Goal: Task Accomplishment & Management: Complete application form

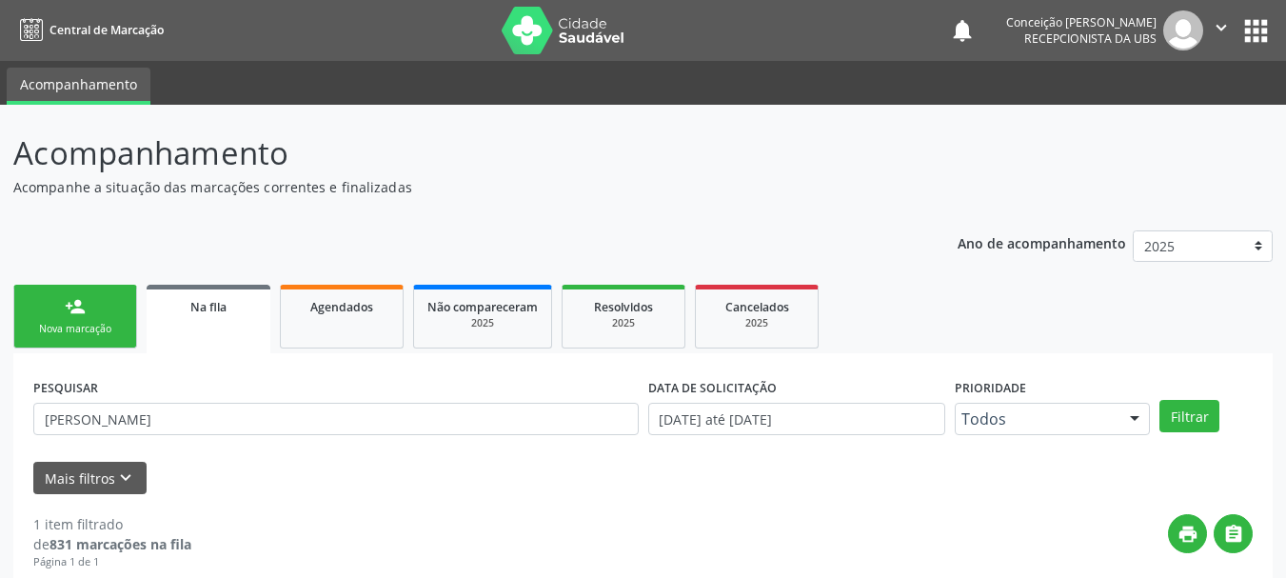
click at [57, 321] on link "person_add Nova marcação" at bounding box center [75, 317] width 124 height 64
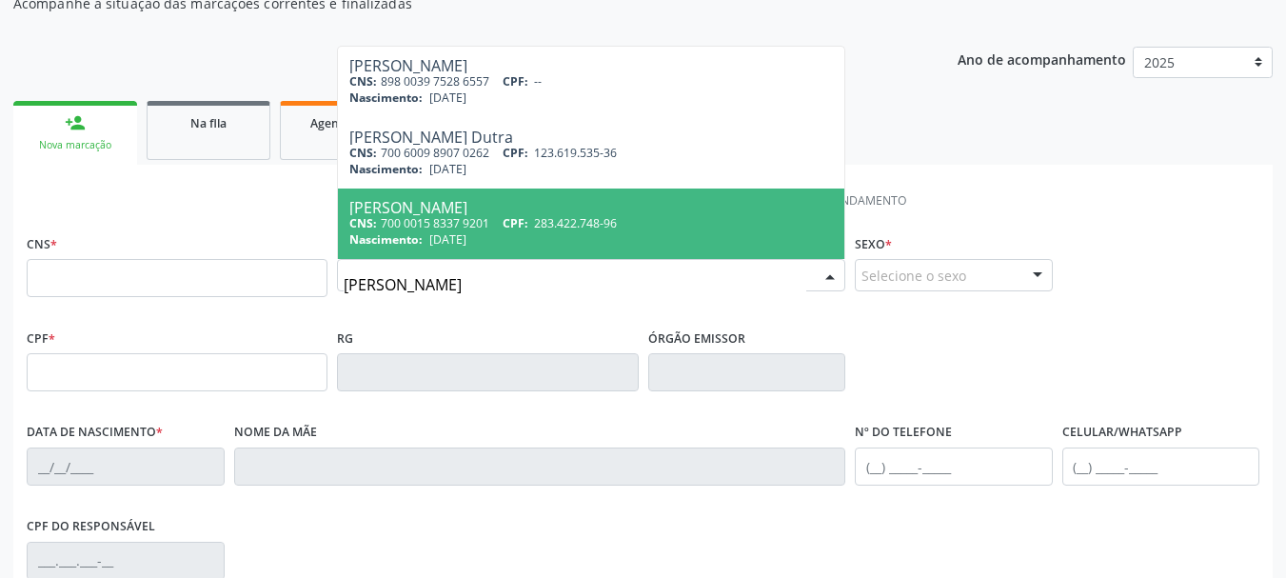
scroll to position [190, 0]
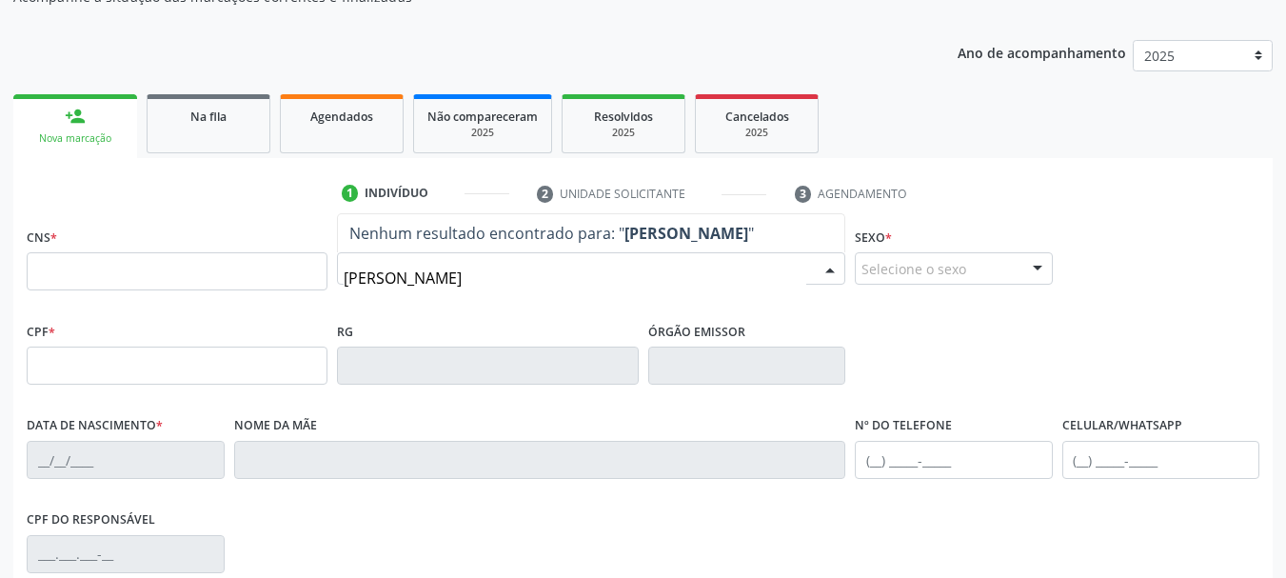
click at [677, 279] on input "VITORIA OLIVEIRA DOS SANTOS SILVA" at bounding box center [575, 278] width 463 height 38
type input "V"
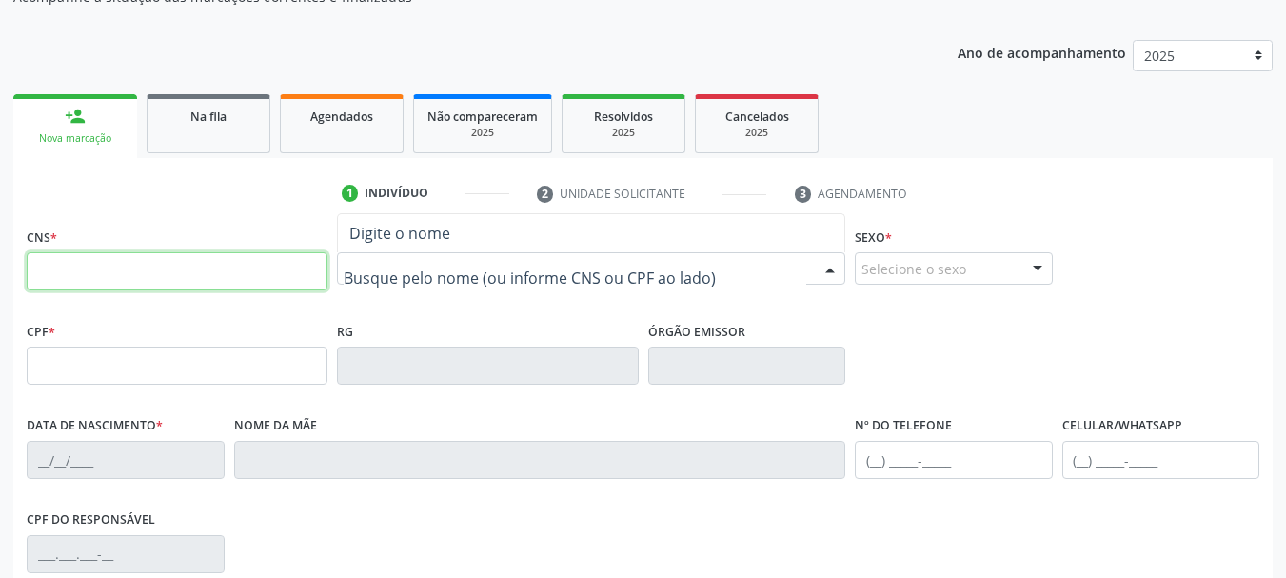
click at [227, 269] on input "text" at bounding box center [177, 271] width 301 height 38
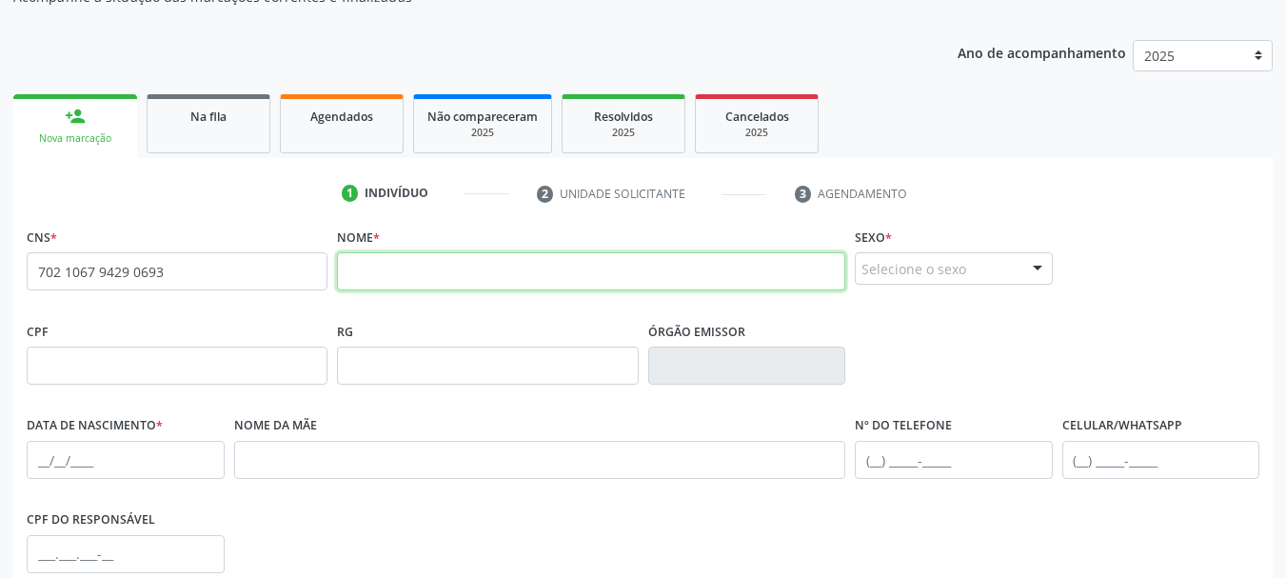
click at [451, 271] on input "text" at bounding box center [591, 271] width 508 height 38
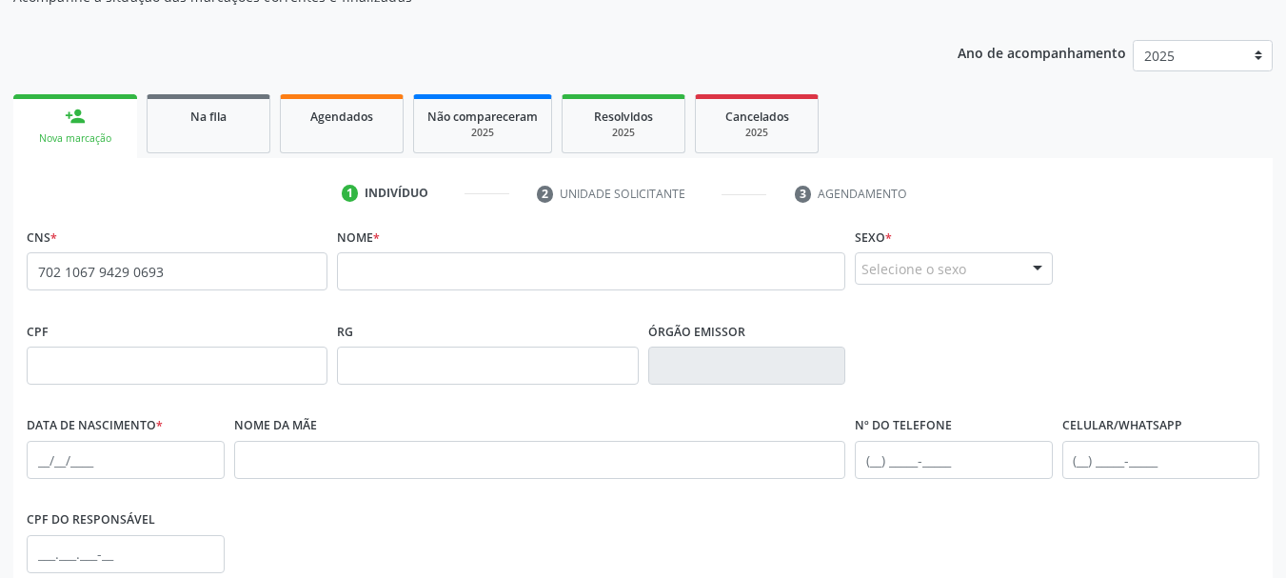
click at [284, 268] on span "none" at bounding box center [277, 268] width 84 height 21
click at [247, 267] on span "none" at bounding box center [277, 268] width 84 height 21
click at [197, 280] on input "702 1067 9429 0693" at bounding box center [177, 271] width 301 height 38
type input "7"
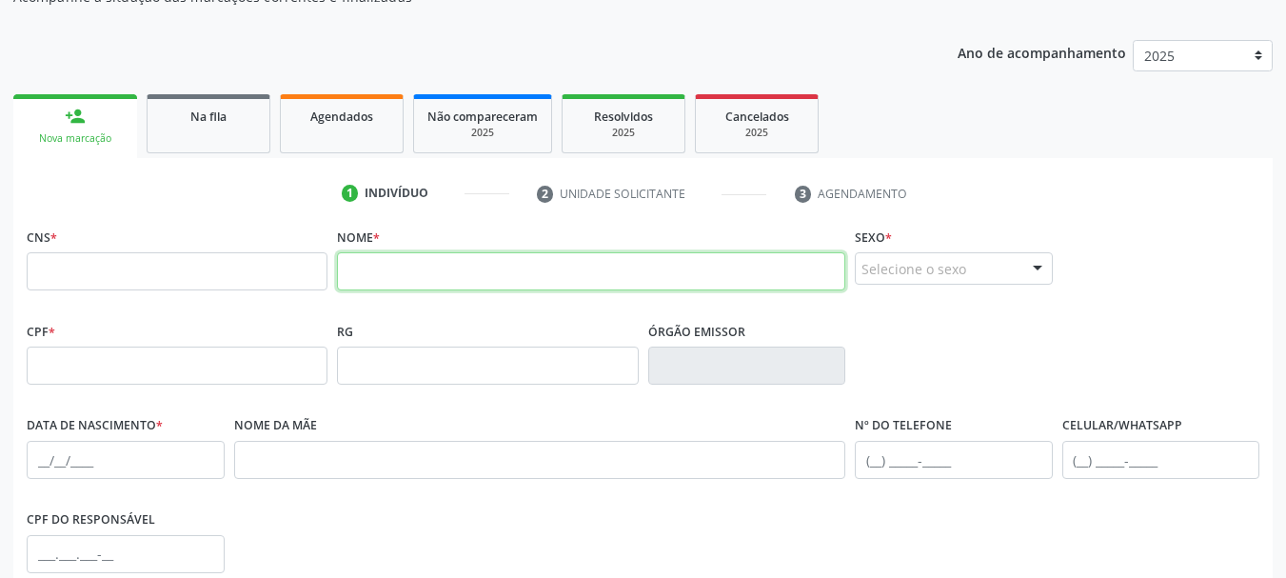
paste input "VITÓRIA OLIVEIRA DOS SANTOS SILVA"
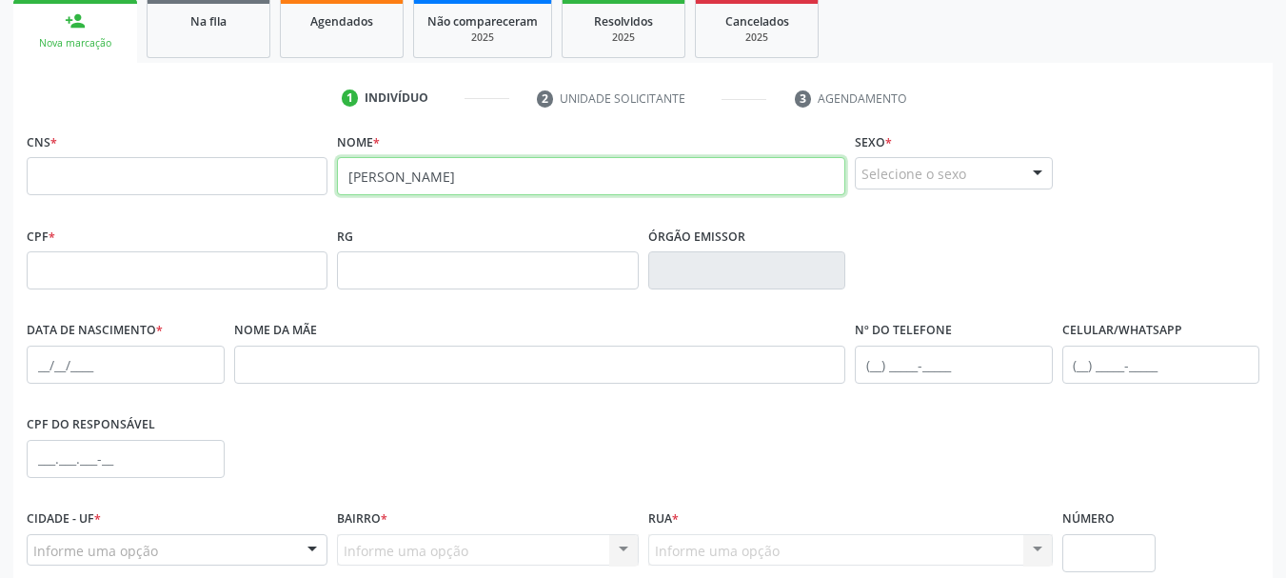
scroll to position [381, 0]
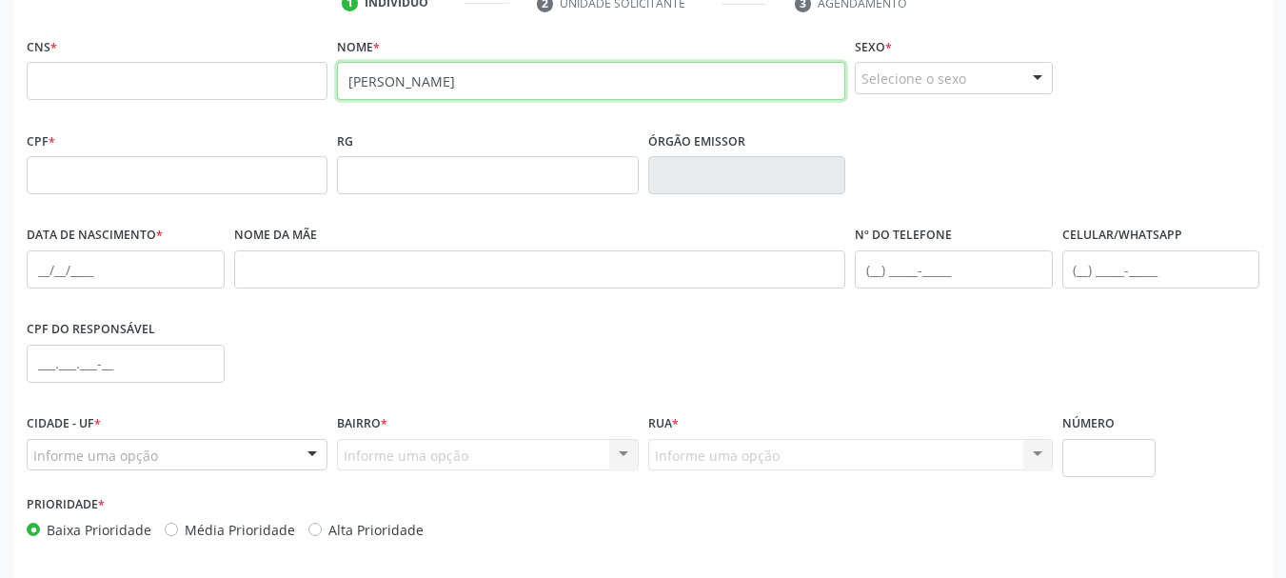
click at [621, 80] on input "VITÓRIA OLIVEIRA DOS SANTOS SILVA" at bounding box center [591, 81] width 508 height 38
type input "VITÓRIA OLIVEIRA"
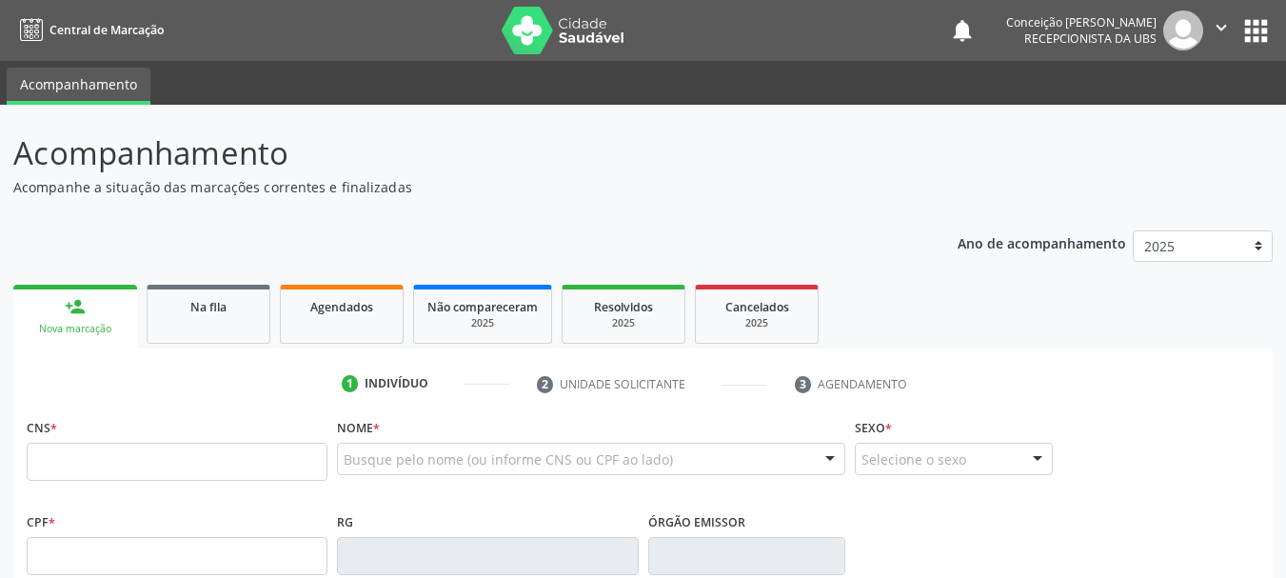
click at [143, 458] on input "text" at bounding box center [177, 462] width 301 height 38
click at [360, 471] on div "Busque pelo nome (ou informe CNS ou CPF ao lado)" at bounding box center [591, 459] width 508 height 32
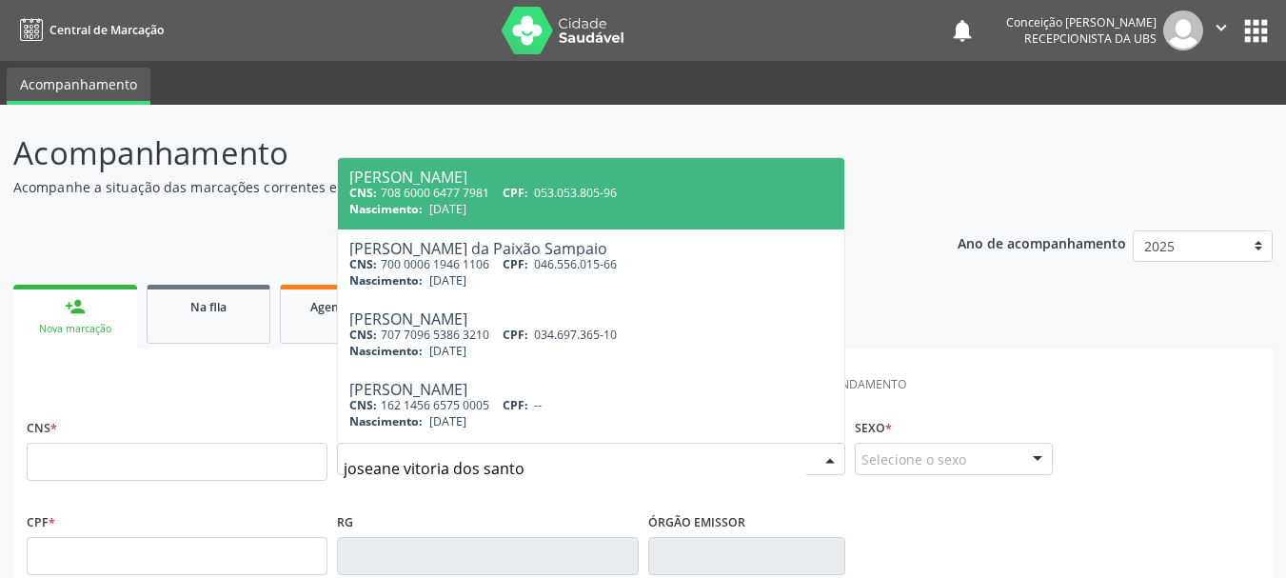
type input "joseane vitoria dos santos"
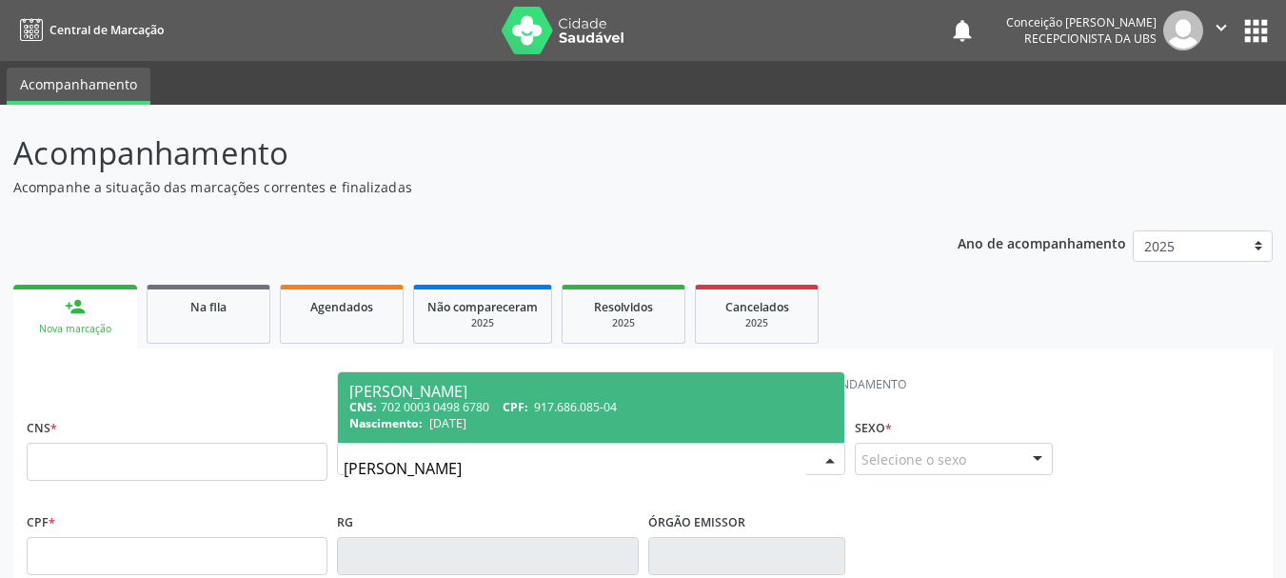
click at [372, 442] on span "Joseane Vitoria dos Santos CNS: 702 0003 0498 6780 CPF: 917.686.085-04 Nascimen…" at bounding box center [591, 407] width 507 height 70
type input "702 0003 0498 6780"
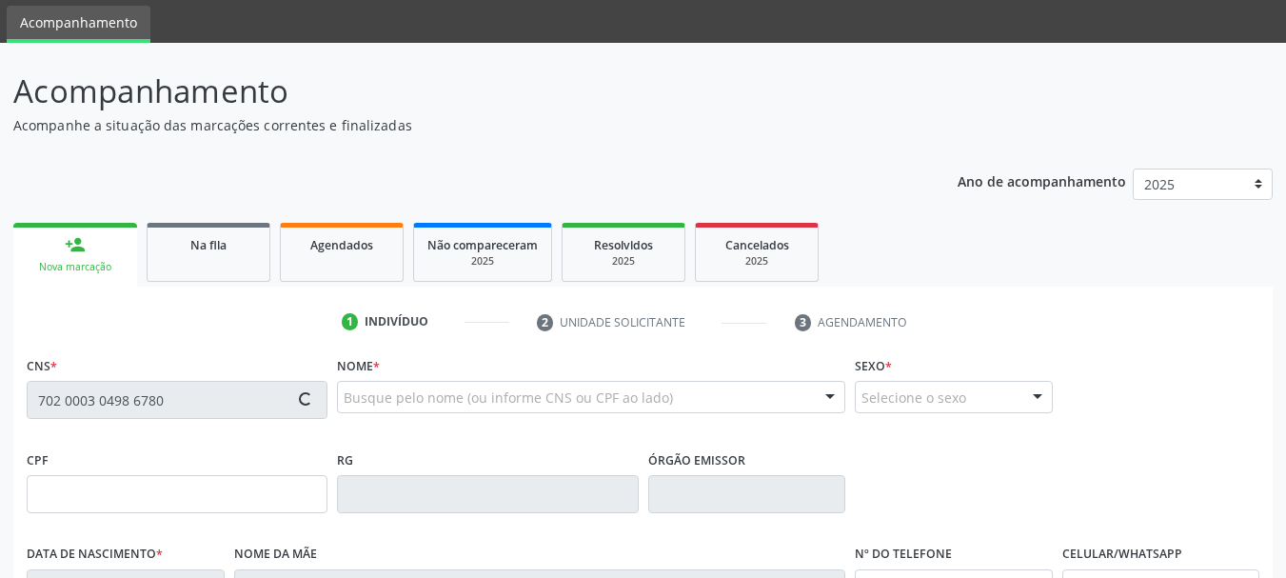
scroll to position [95, 0]
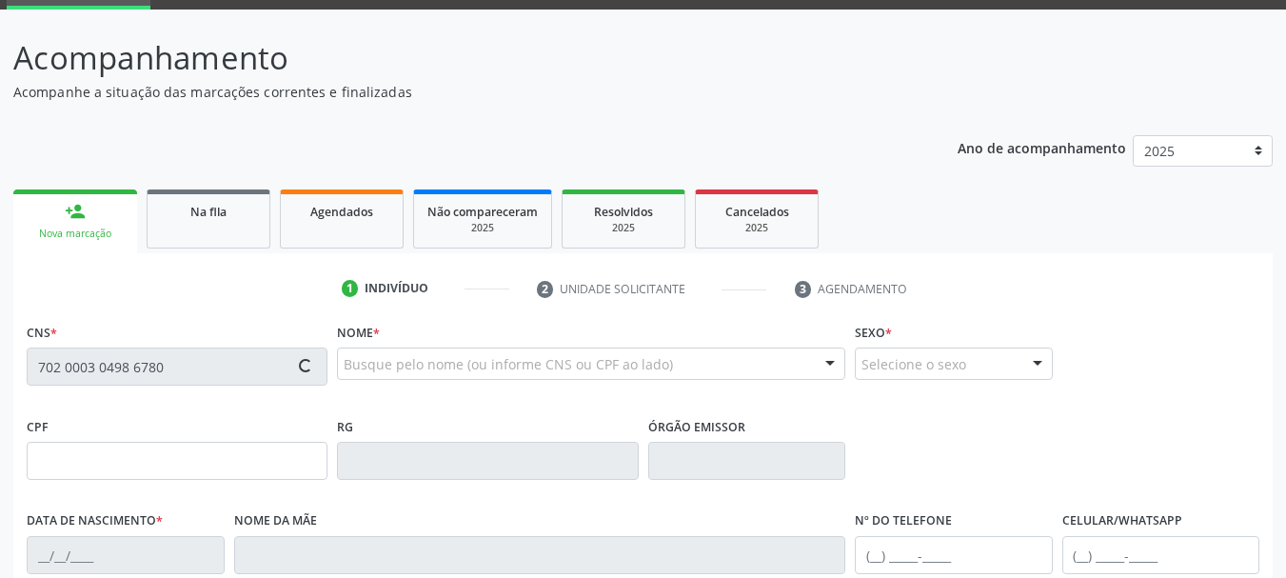
type input "917.686.085-04"
type input "07/06/1976"
type input "Joanice Rios da Cruz"
type input "(74) 99958-4584"
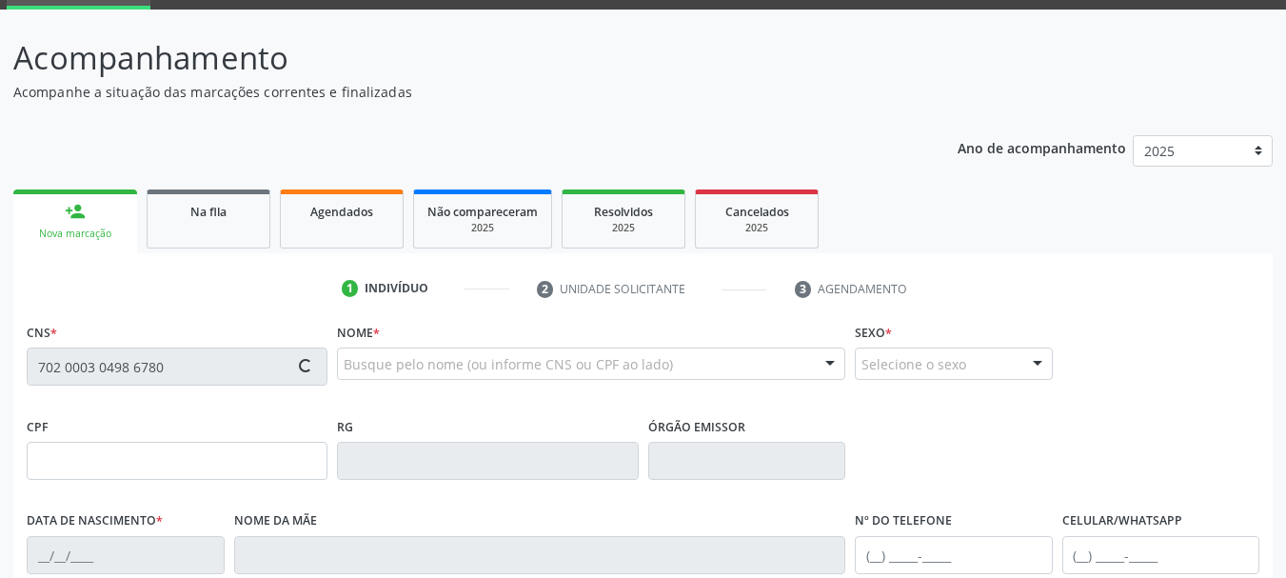
type input "033.292.308-86"
type input "55"
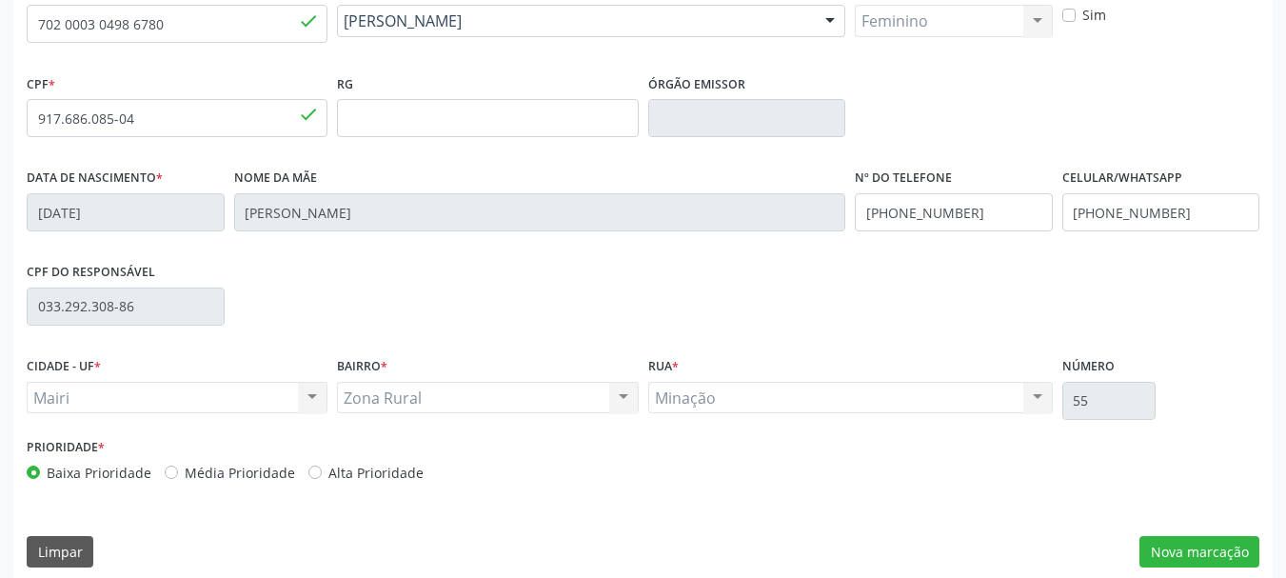
scroll to position [454, 0]
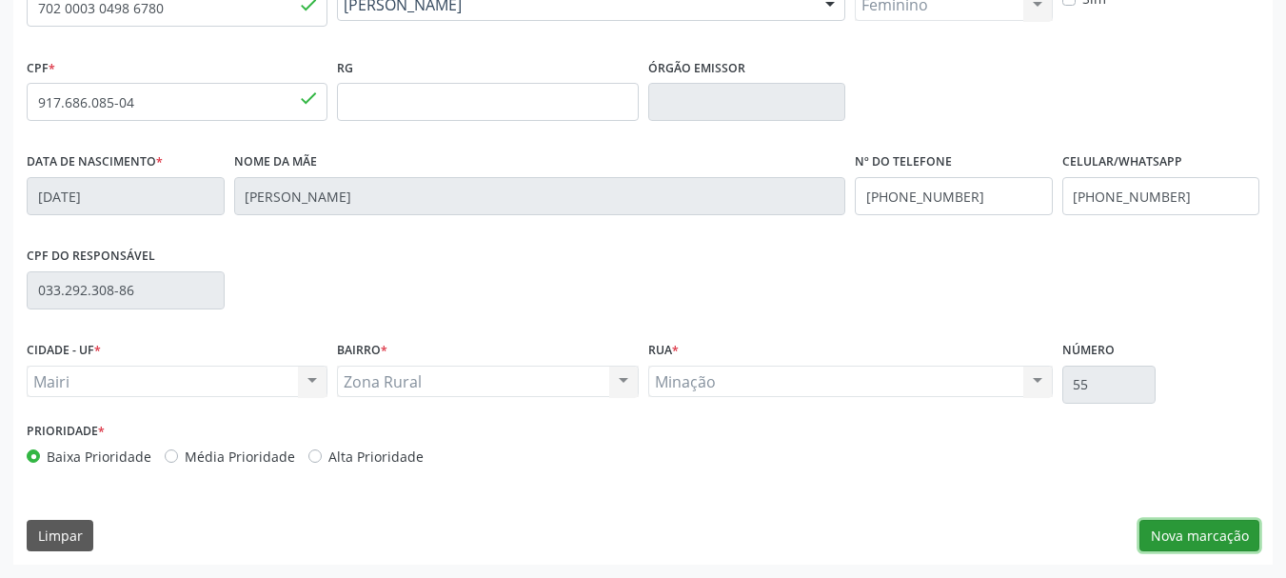
click at [1187, 525] on button "Nova marcação" at bounding box center [1200, 536] width 120 height 32
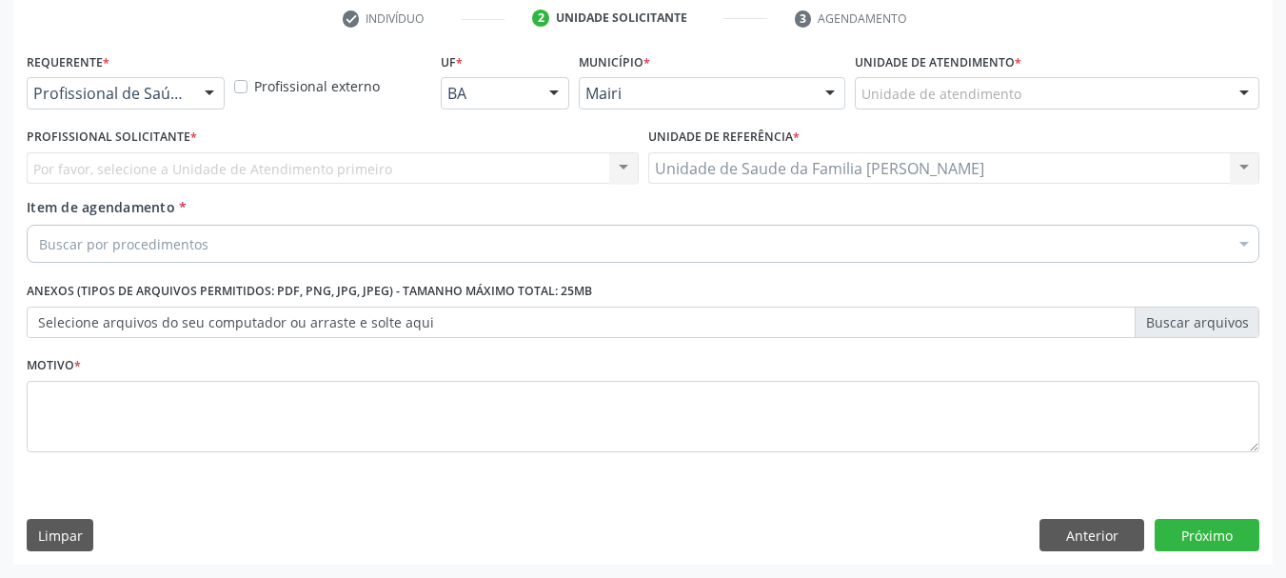
scroll to position [366, 0]
click at [180, 169] on div "Por favor, selecione a Unidade de Atendimento primeiro Nenhum resultado encontr…" at bounding box center [333, 168] width 612 height 32
click at [615, 166] on div "Por favor, selecione a Unidade de Atendimento primeiro Nenhum resultado encontr…" at bounding box center [333, 168] width 612 height 32
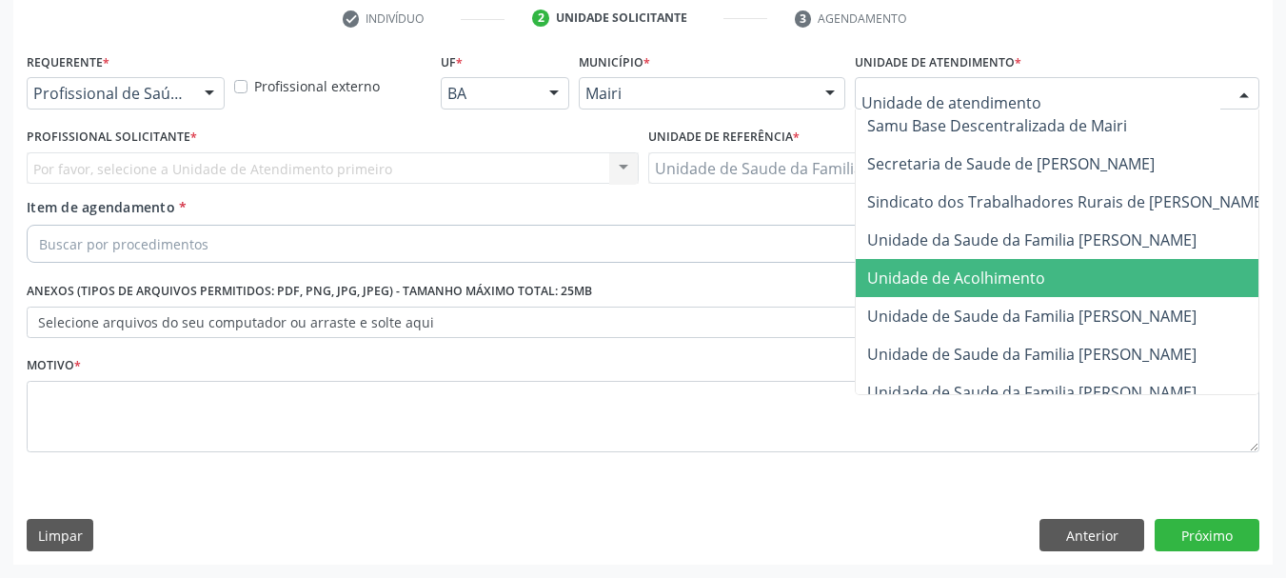
scroll to position [1443, 0]
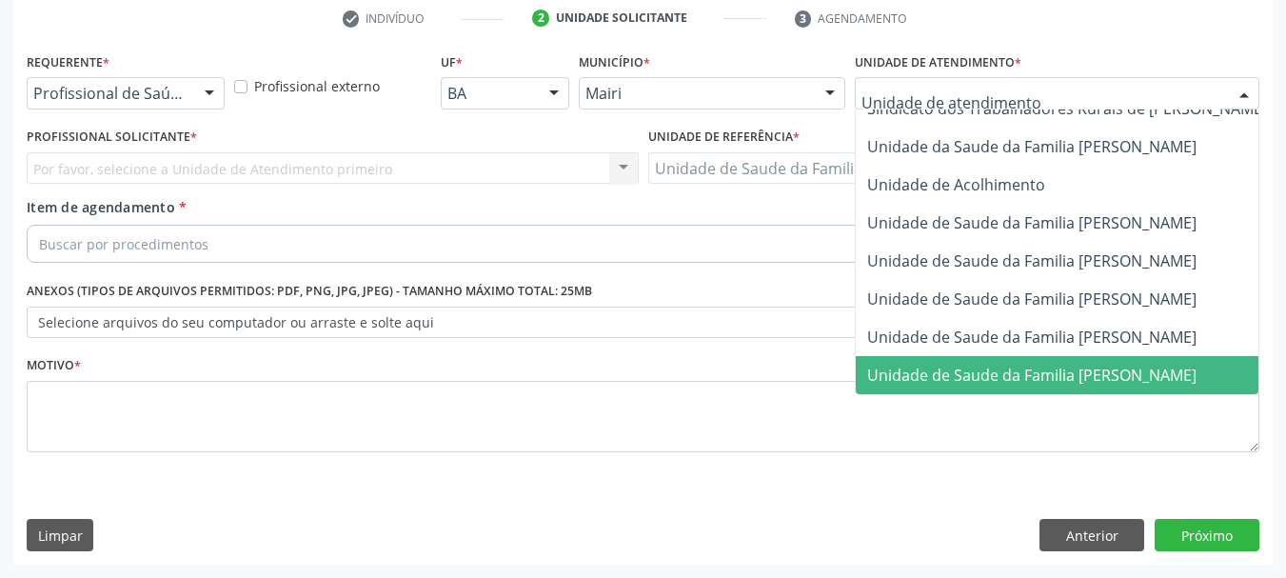
click at [1018, 365] on span "Unidade de Saude da Familia [PERSON_NAME]" at bounding box center [1031, 375] width 329 height 21
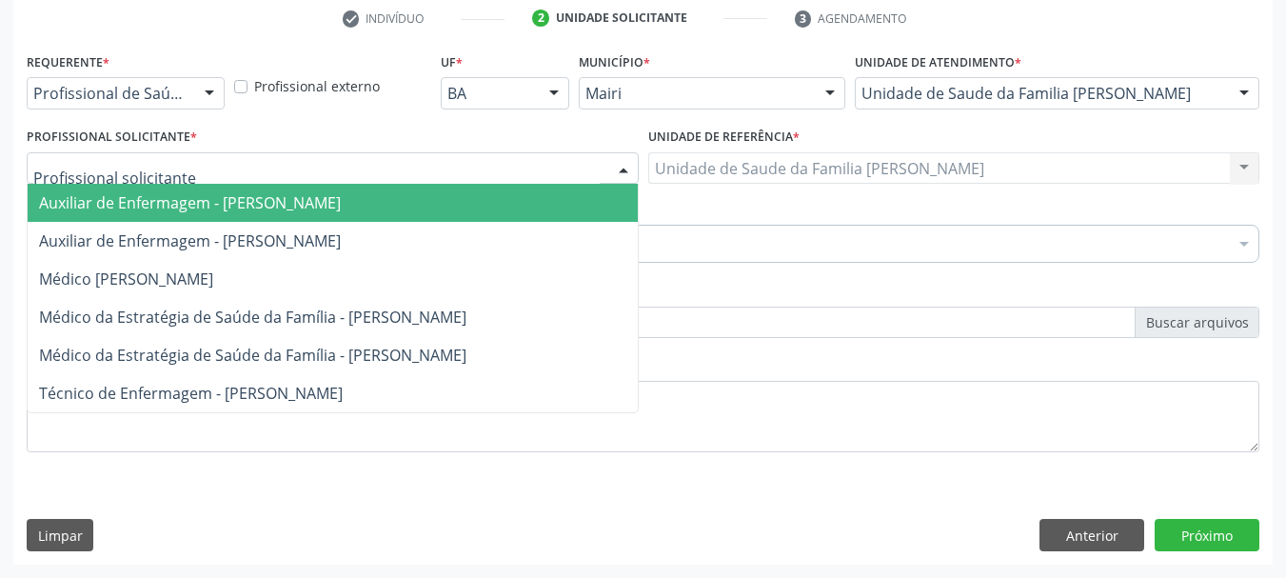
click at [253, 164] on div at bounding box center [333, 168] width 612 height 32
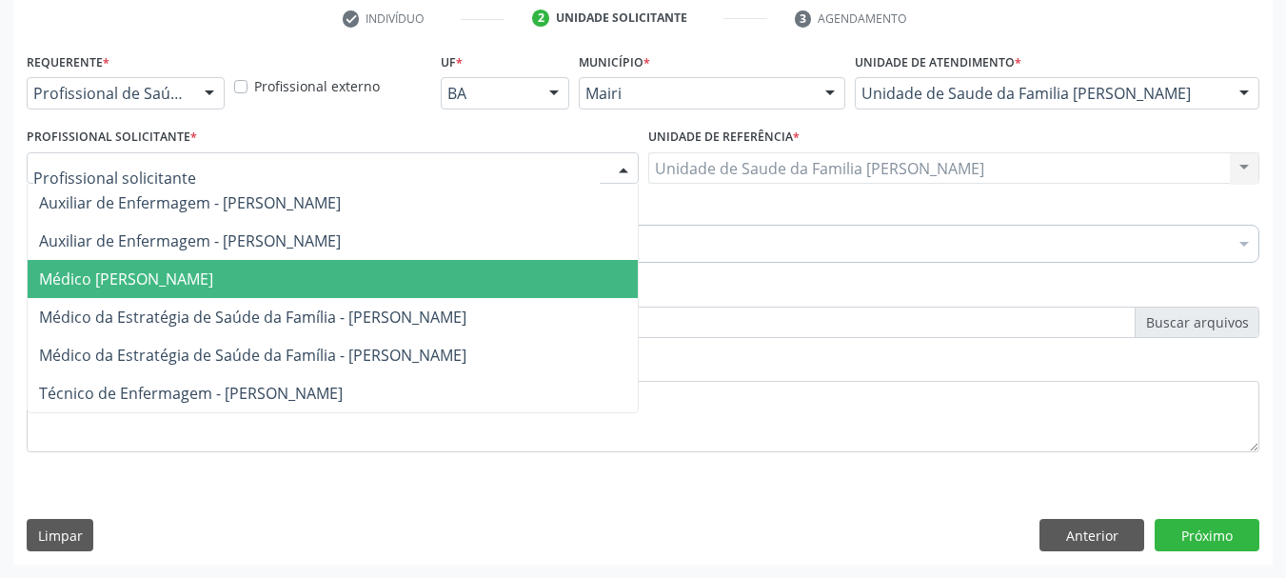
click at [213, 279] on span "Médico [PERSON_NAME]" at bounding box center [126, 279] width 174 height 21
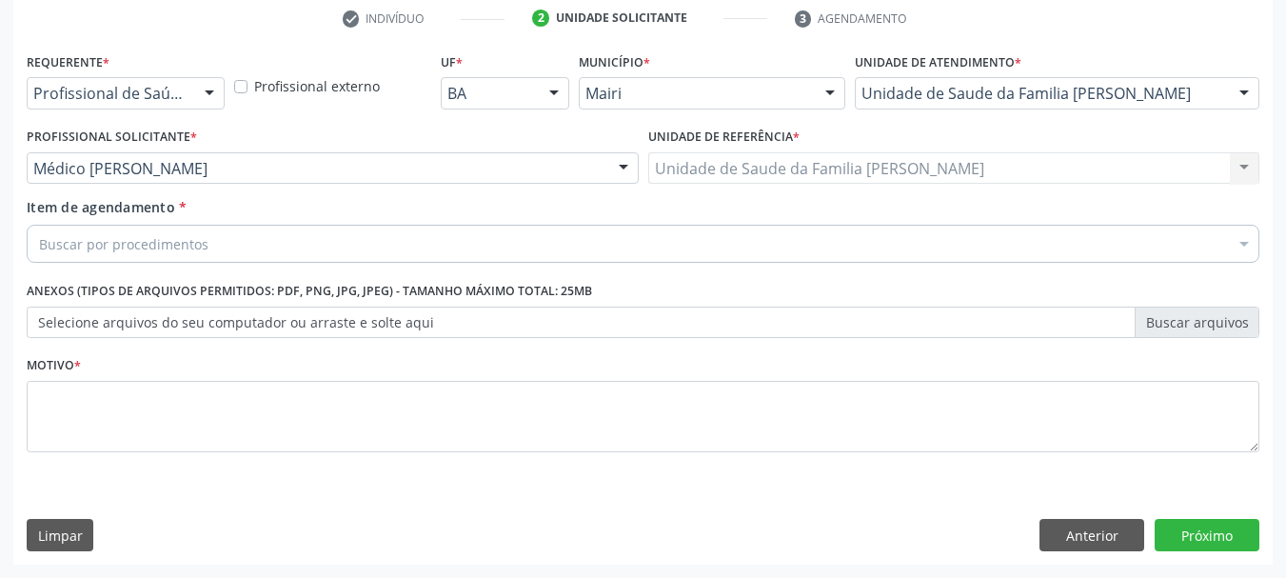
click at [229, 242] on div "Buscar por procedimentos" at bounding box center [643, 244] width 1233 height 38
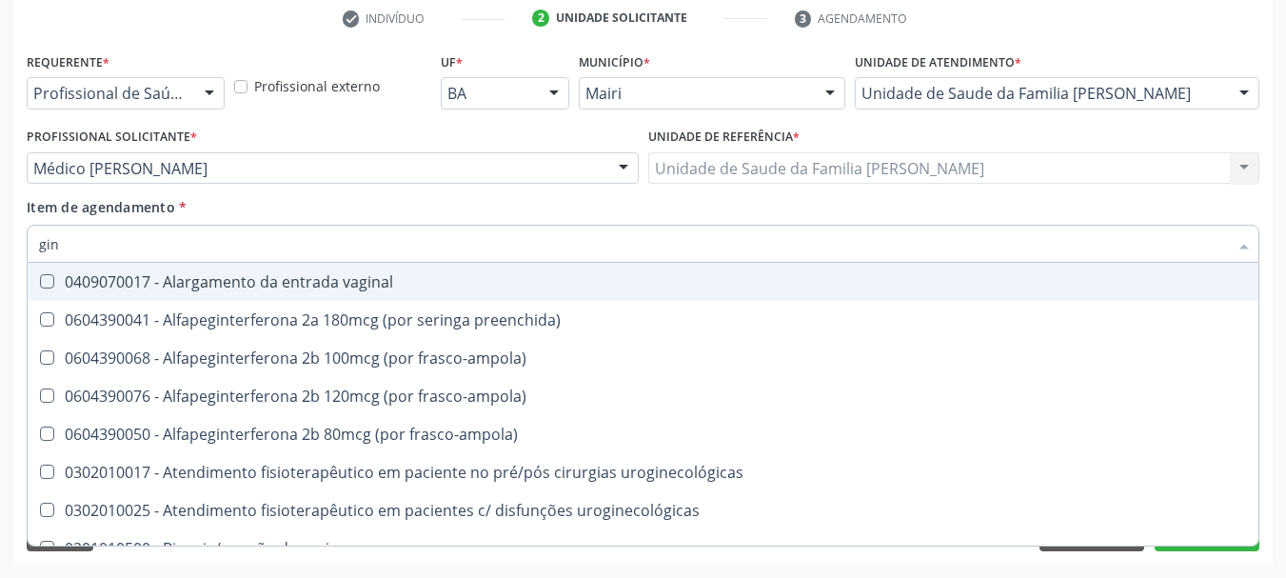
type input "gine"
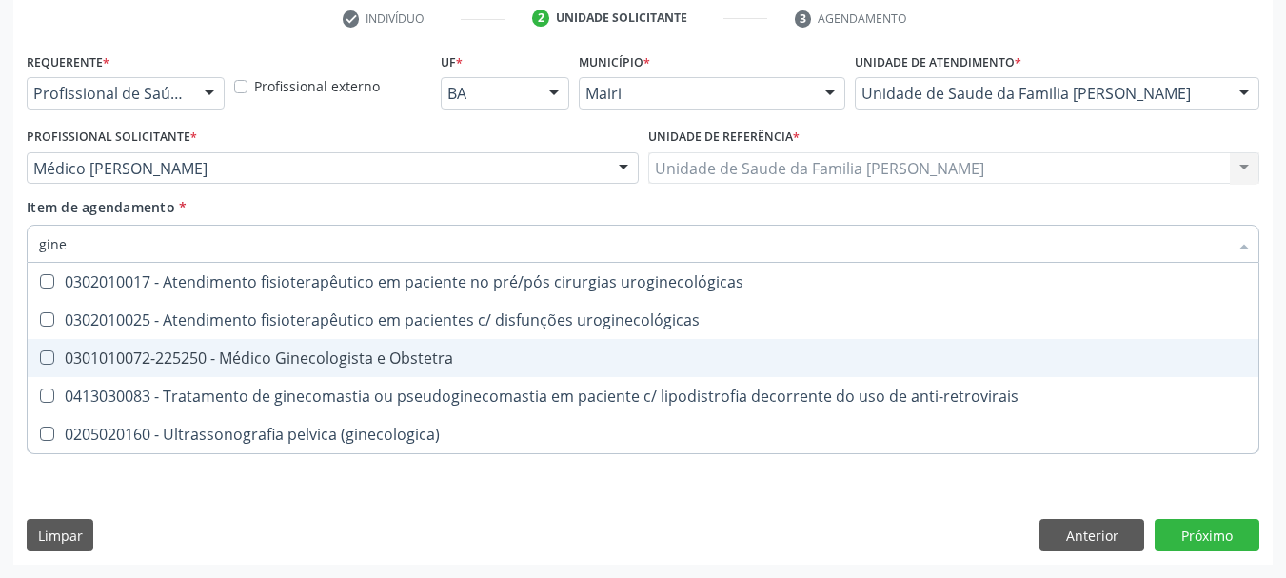
click at [287, 353] on div "0301010072-225250 - Médico Ginecologista e Obstetra" at bounding box center [643, 357] width 1208 height 15
checkbox Obstetra "true"
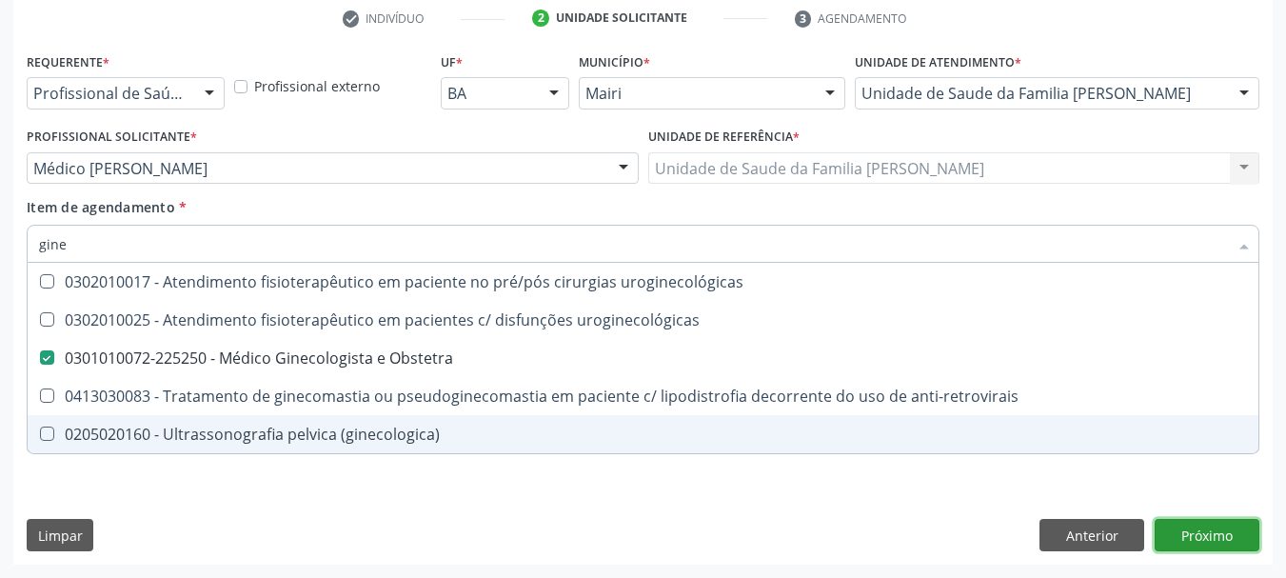
click at [1211, 528] on div "Requerente * Profissional de Saúde Profissional de Saúde Paciente Nenhum result…" at bounding box center [643, 306] width 1260 height 517
checkbox uroginecológicas "true"
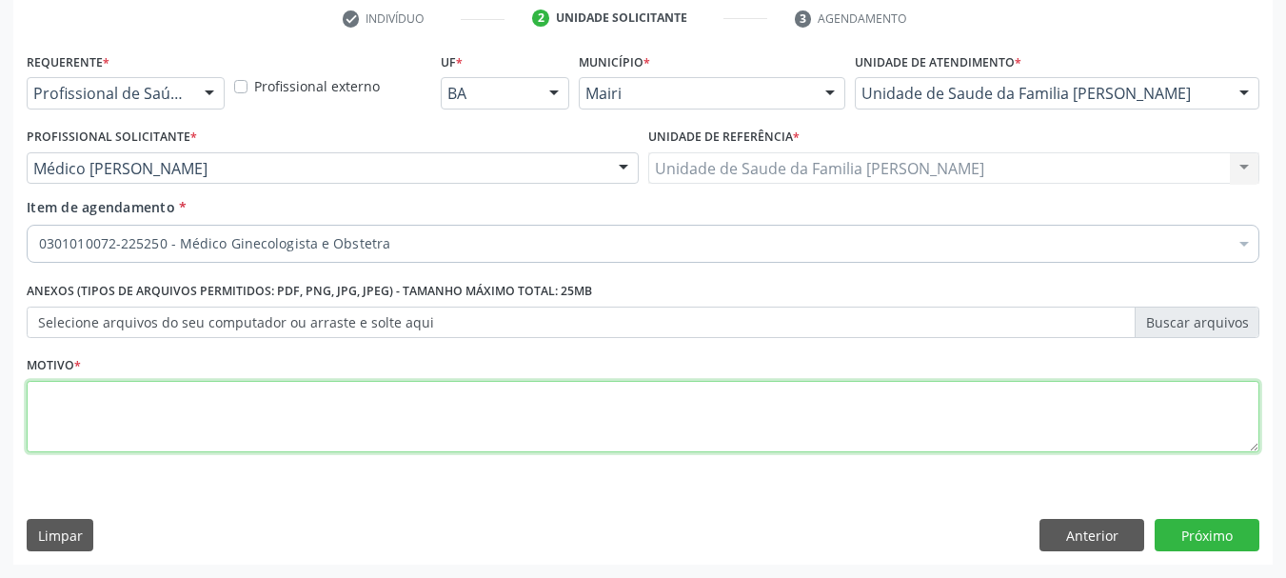
click at [266, 428] on textarea at bounding box center [643, 417] width 1233 height 72
type textarea "avaliação"
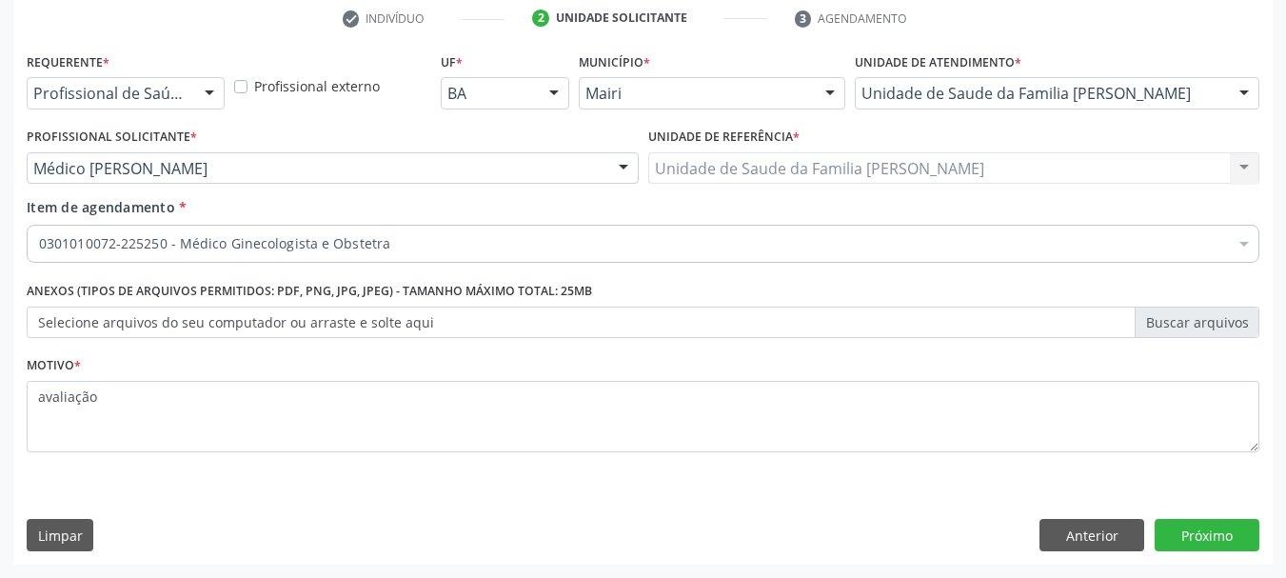
click at [1238, 505] on div "Requerente * Profissional de Saúde Profissional de Saúde Paciente Nenhum result…" at bounding box center [643, 306] width 1260 height 517
click at [1234, 540] on button "Próximo" at bounding box center [1207, 535] width 105 height 32
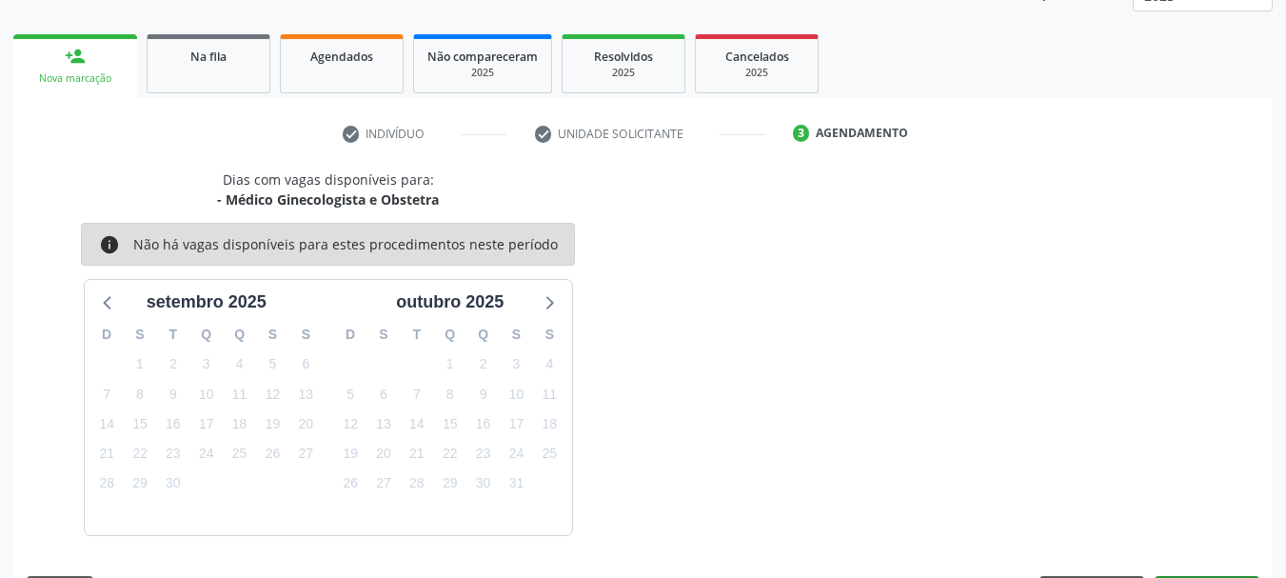
scroll to position [307, 0]
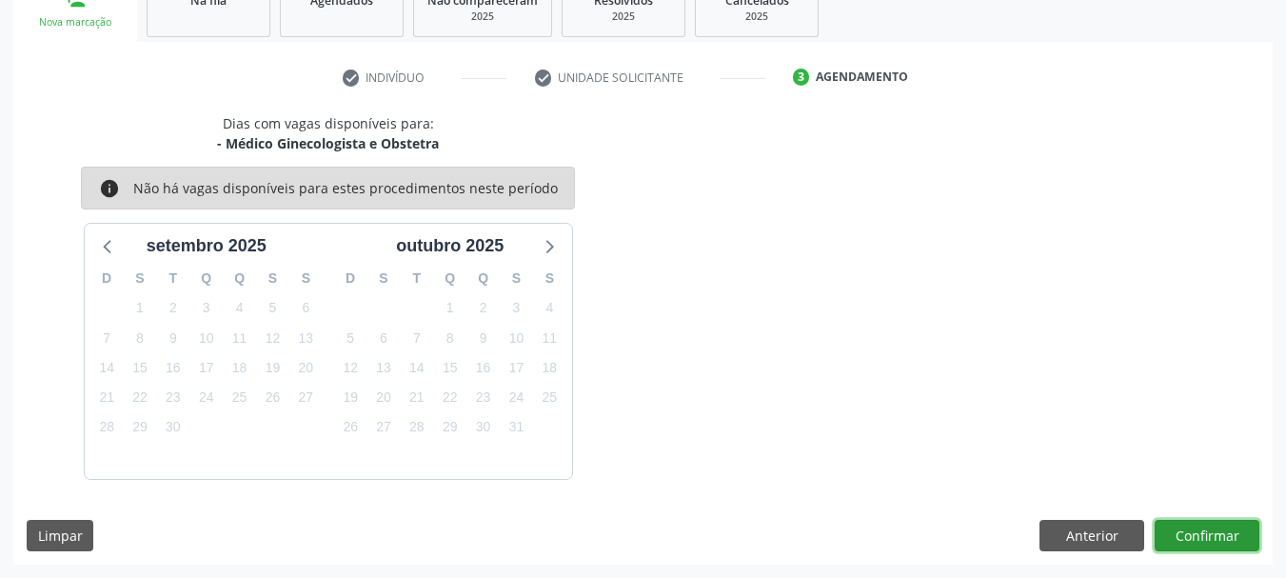
click at [1241, 534] on button "Confirmar" at bounding box center [1207, 536] width 105 height 32
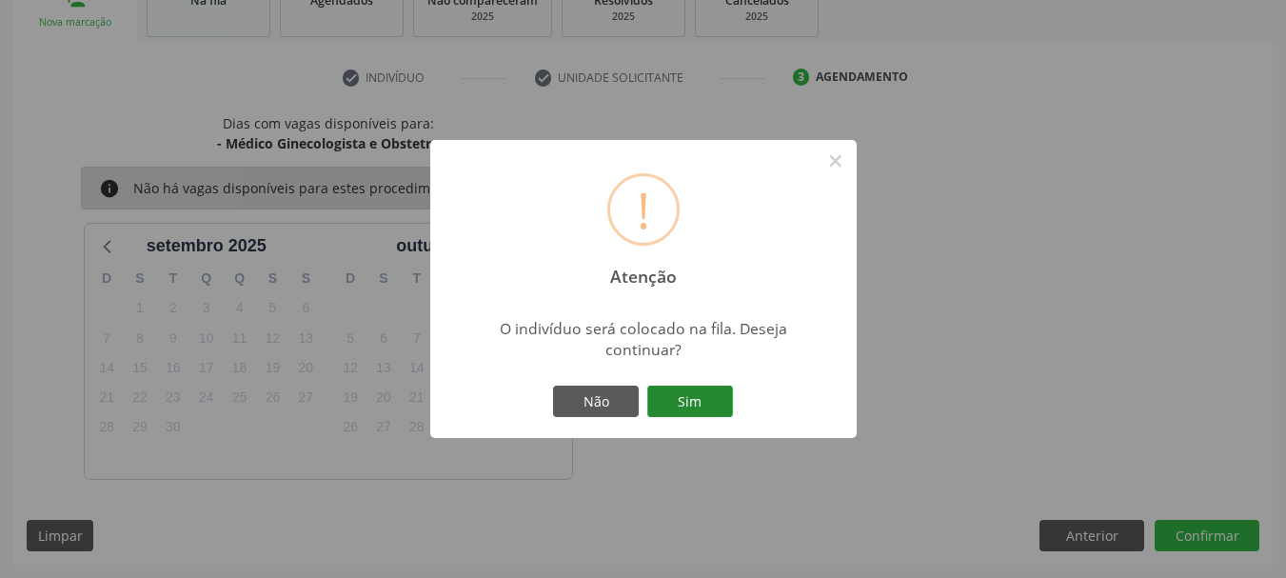
click at [694, 400] on button "Sim" at bounding box center [690, 402] width 86 height 32
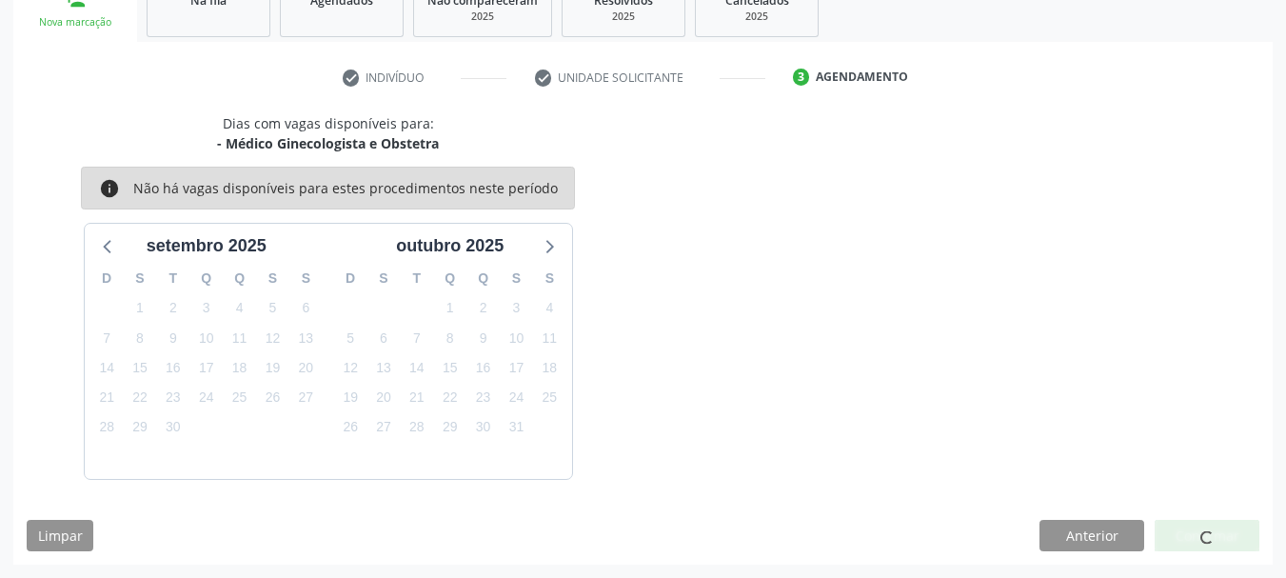
scroll to position [50, 0]
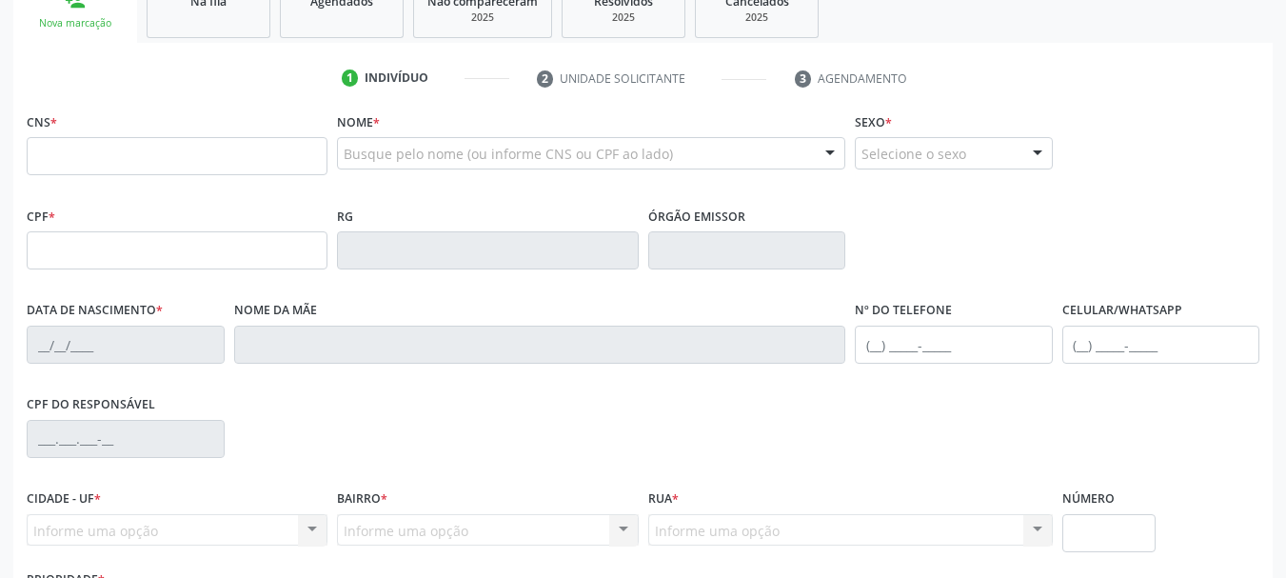
scroll to position [284, 0]
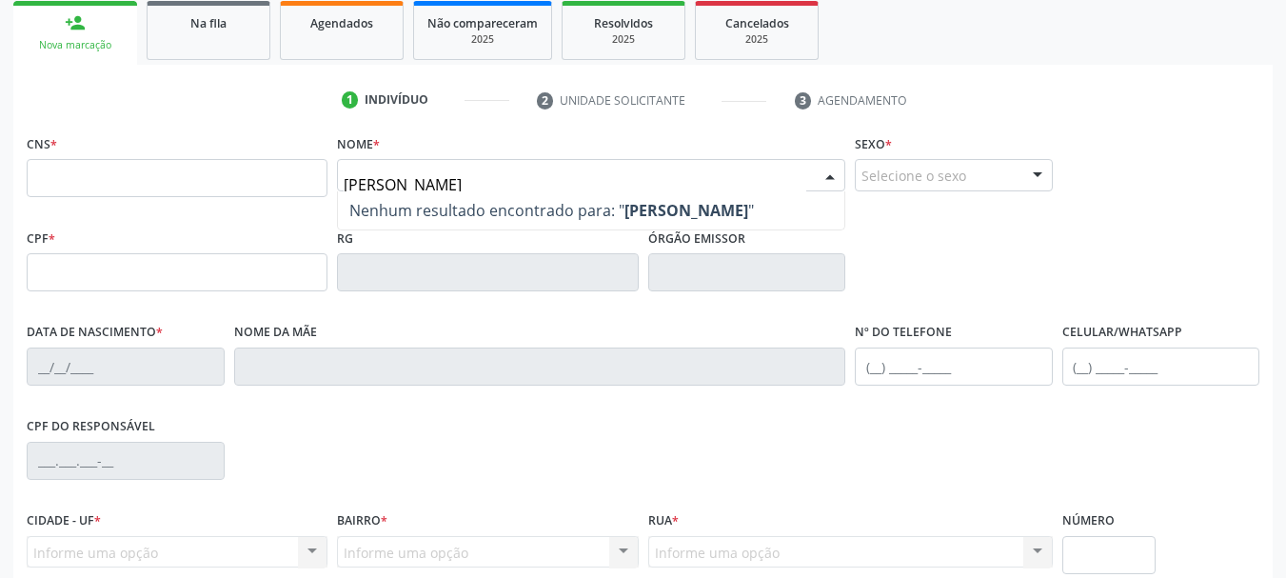
type input "[PERSON_NAME]"
click at [1012, 169] on div "Selecione o sexo" at bounding box center [954, 175] width 198 height 32
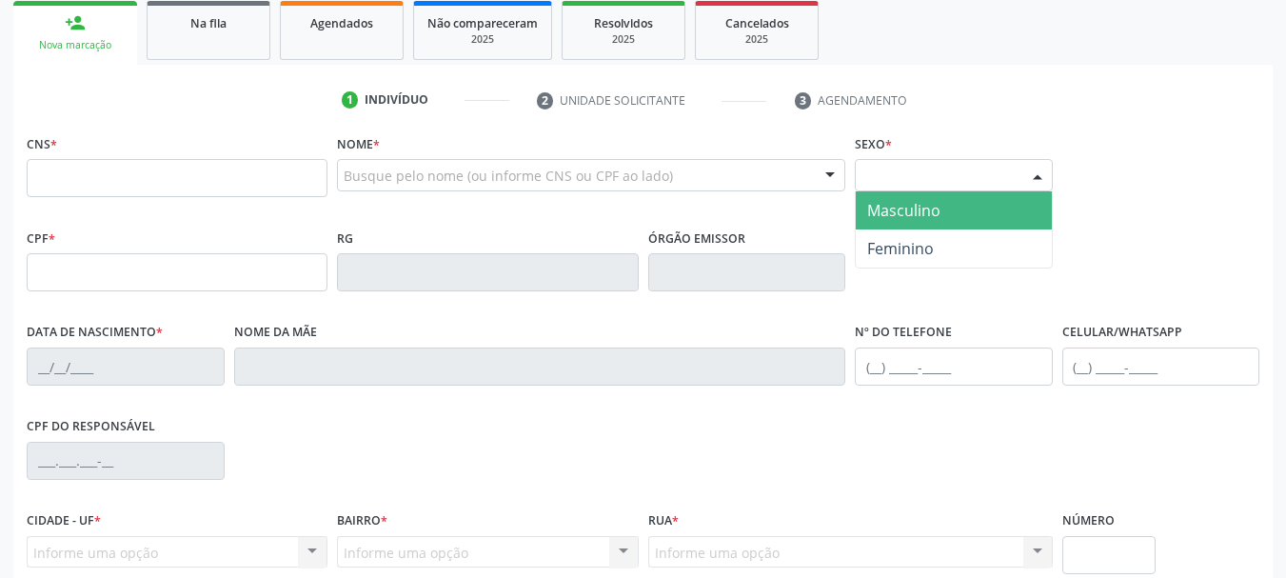
click at [970, 228] on span "Masculino" at bounding box center [954, 210] width 196 height 38
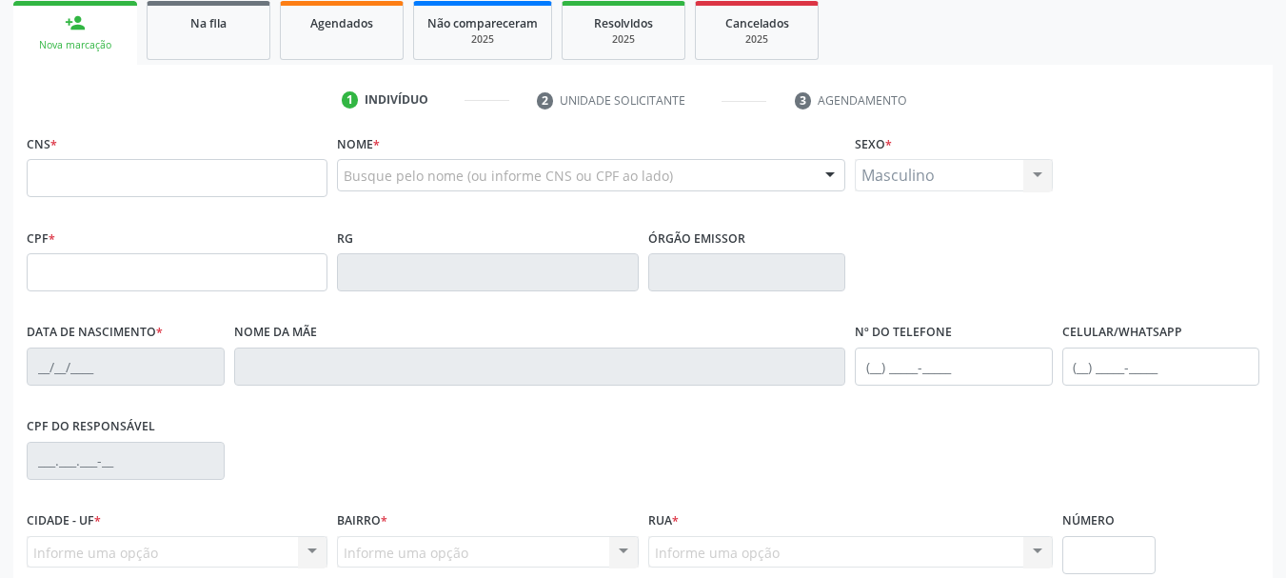
click at [975, 184] on div "Masculino Masculino Feminino Nenhum resultado encontrado para: " " Não há nenhu…" at bounding box center [954, 175] width 198 height 32
click at [1003, 184] on div "Masculino Masculino Feminino Nenhum resultado encontrado para: " " Não há nenhu…" at bounding box center [954, 175] width 198 height 32
click at [708, 180] on div "Busque pelo nome (ou informe CNS ou CPF ao lado)" at bounding box center [591, 175] width 508 height 32
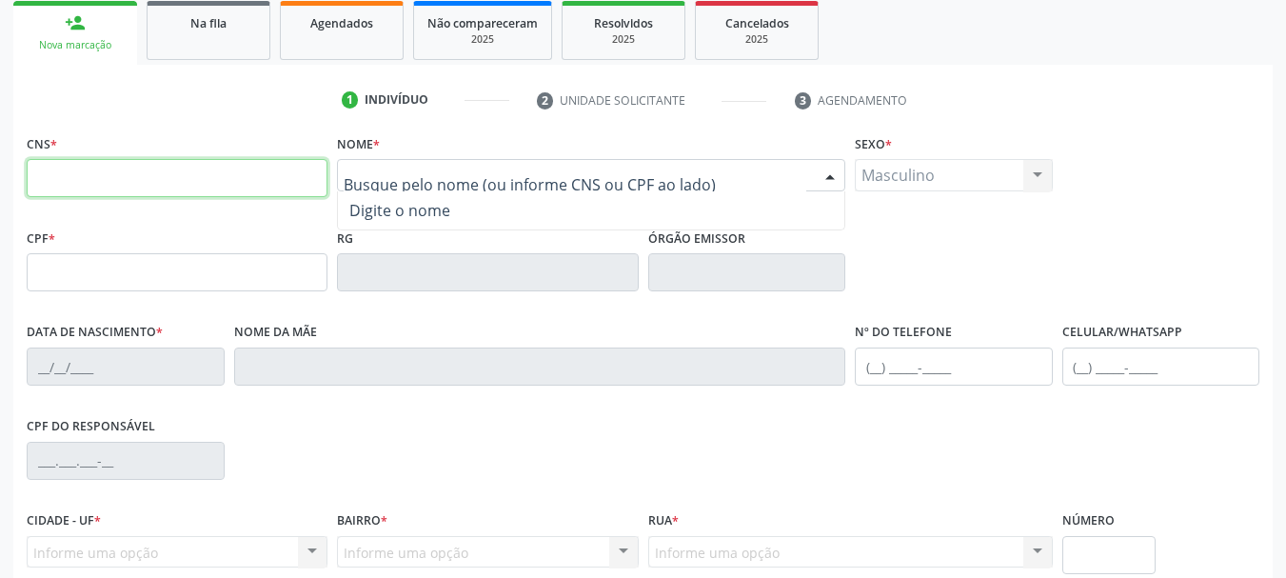
click at [73, 169] on input "text" at bounding box center [177, 178] width 301 height 38
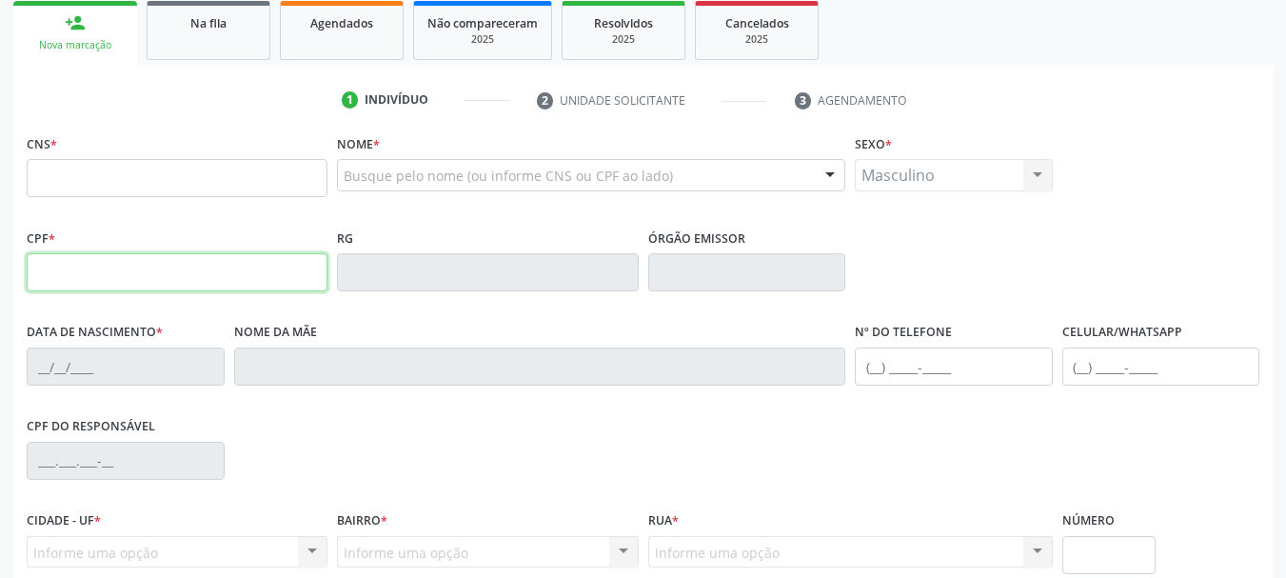
click at [147, 265] on input "text" at bounding box center [177, 272] width 301 height 38
paste input "083.458.365-85"
type input "083.458.365-85"
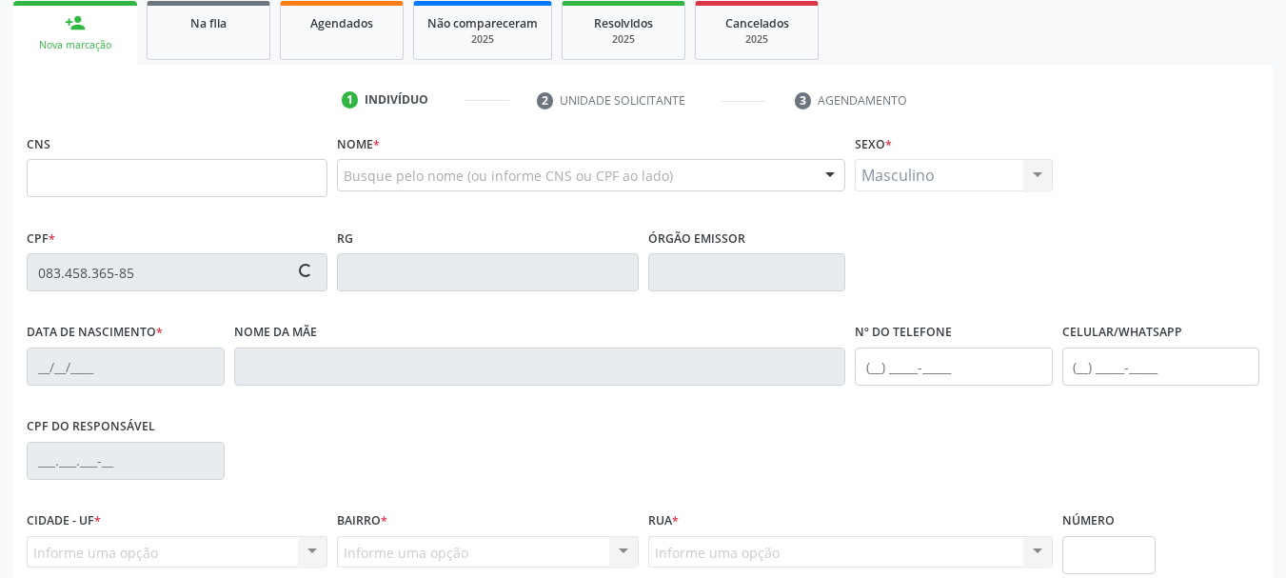
type input "898 0012 5407 7385"
type input "[DATE]"
type input "[PERSON_NAME]"
type input "[PHONE_NUMBER]"
type input "985.116.375-91"
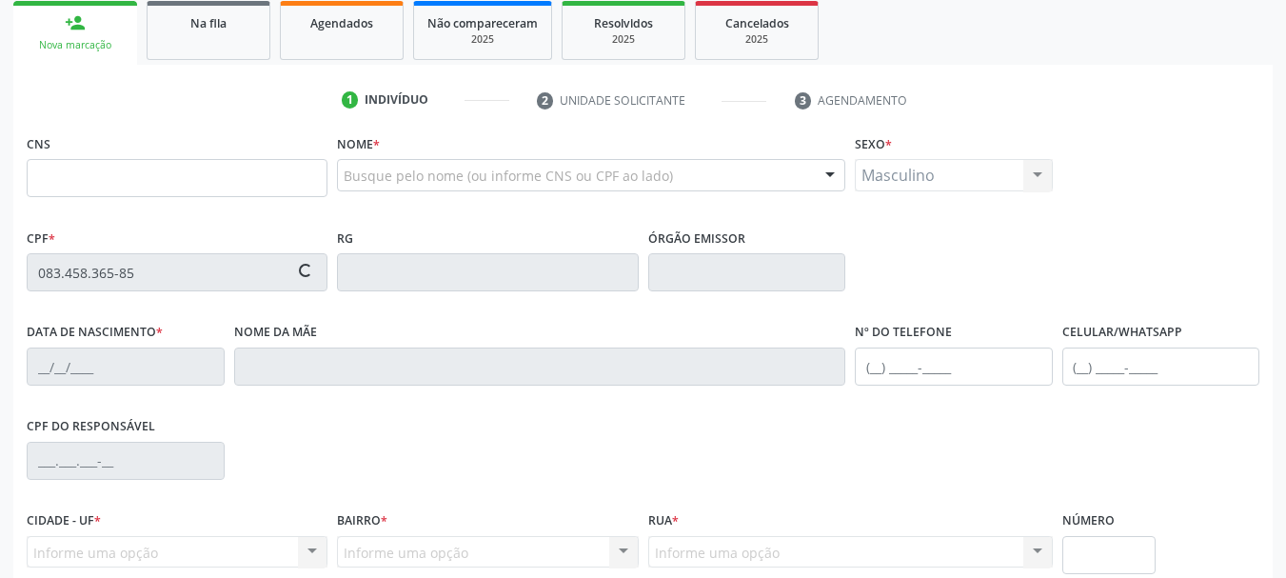
type input "17"
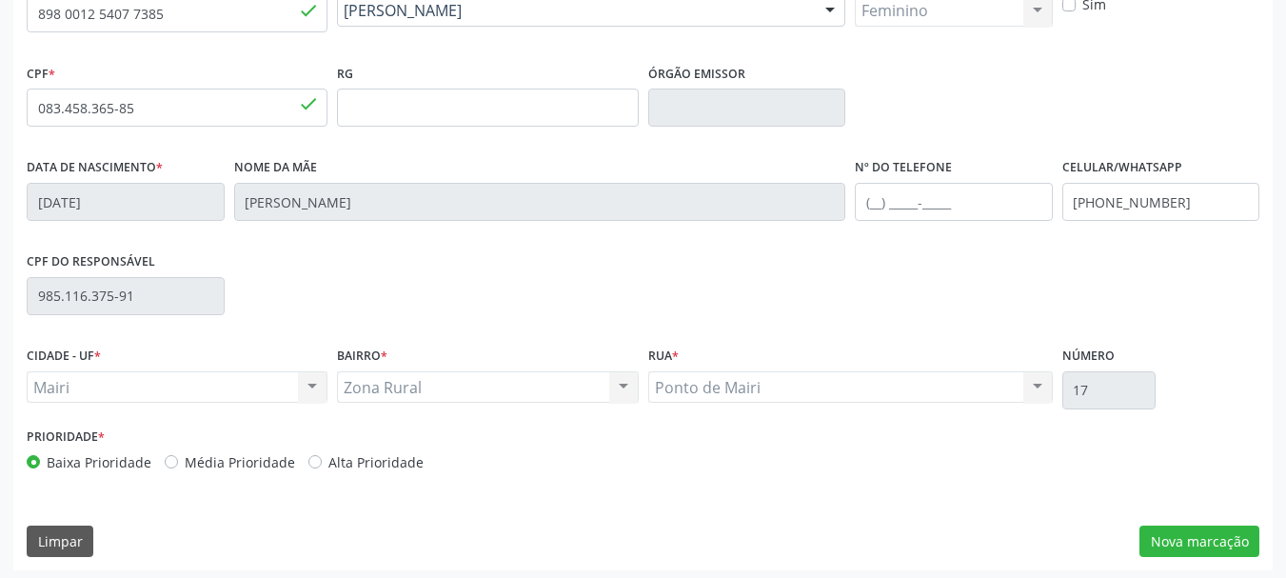
scroll to position [454, 0]
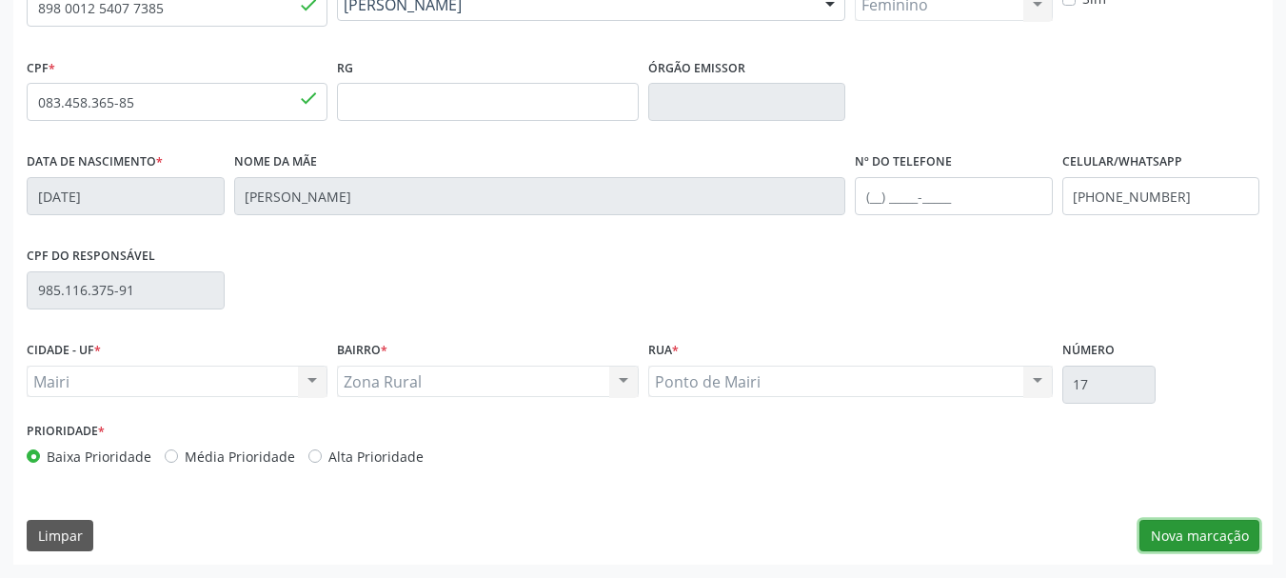
click at [1196, 529] on button "Nova marcação" at bounding box center [1200, 536] width 120 height 32
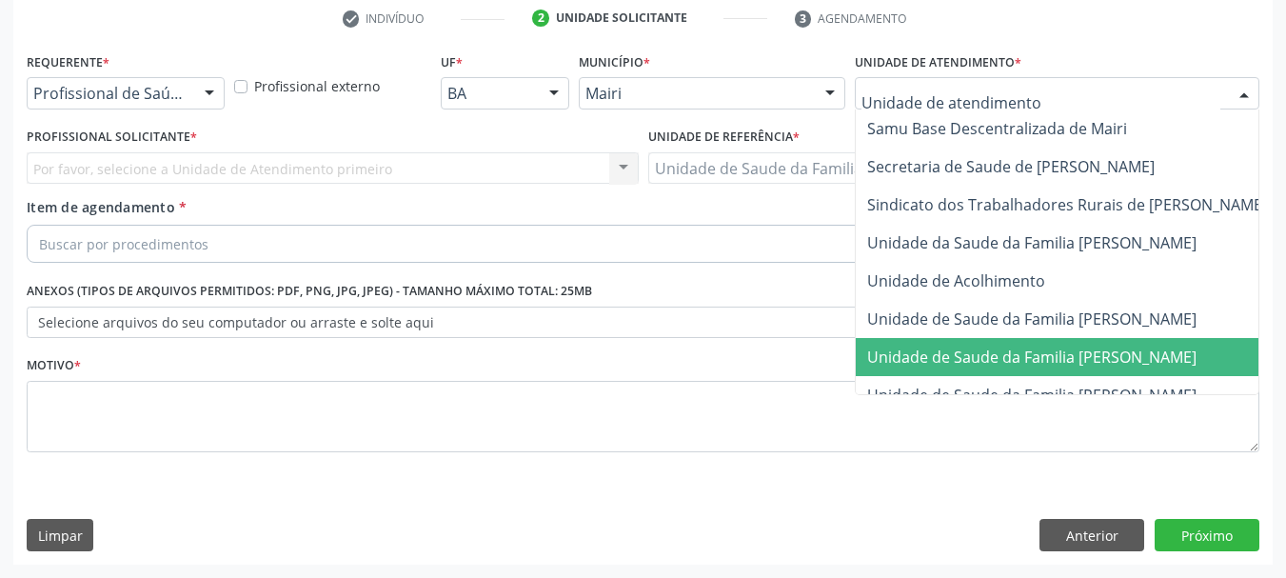
scroll to position [1443, 0]
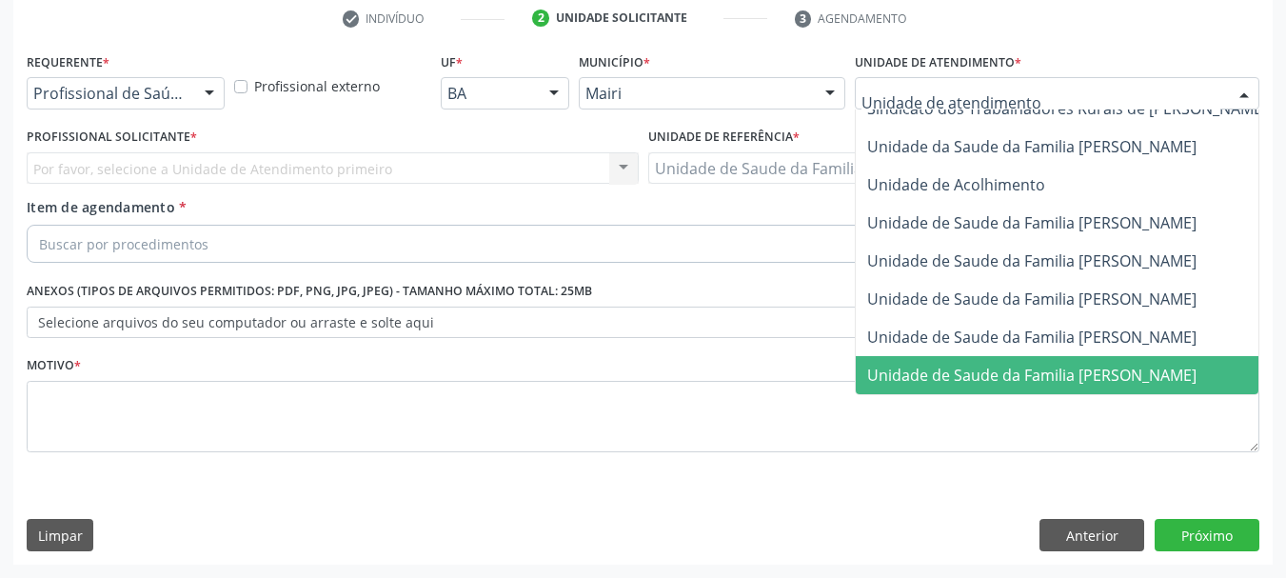
click at [1057, 365] on span "Unidade de Saude da Familia [PERSON_NAME]" at bounding box center [1031, 375] width 329 height 21
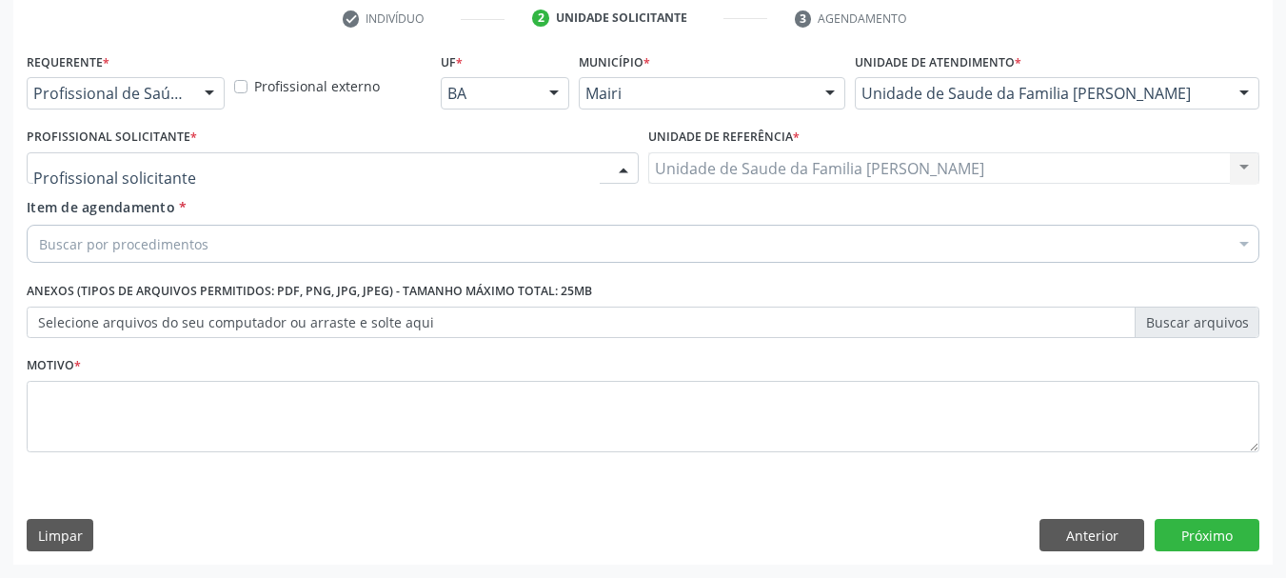
click at [464, 165] on div at bounding box center [333, 168] width 612 height 32
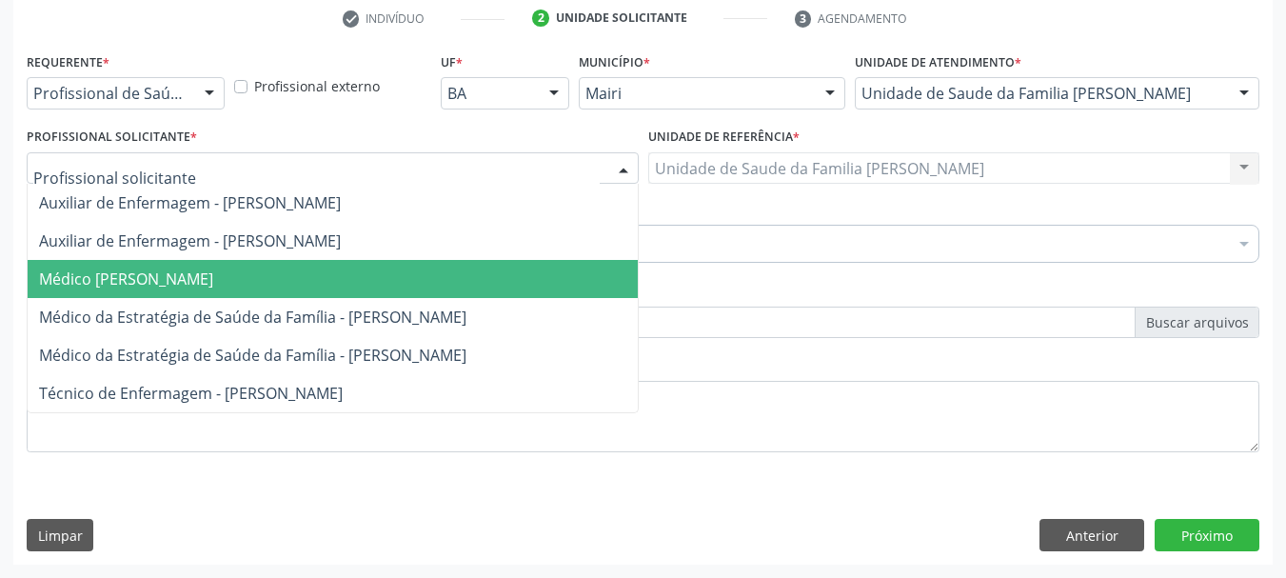
click at [274, 290] on span "Médico [PERSON_NAME]" at bounding box center [333, 279] width 610 height 38
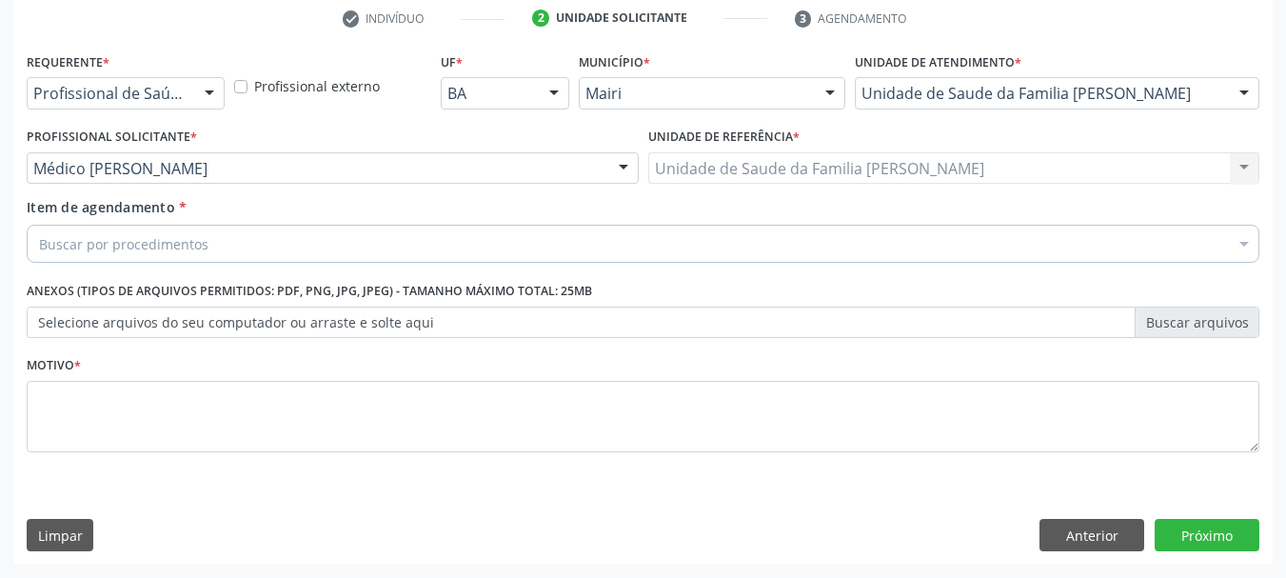
click at [308, 319] on label "Selecione arquivos do seu computador ou arraste e solte aqui" at bounding box center [643, 323] width 1233 height 32
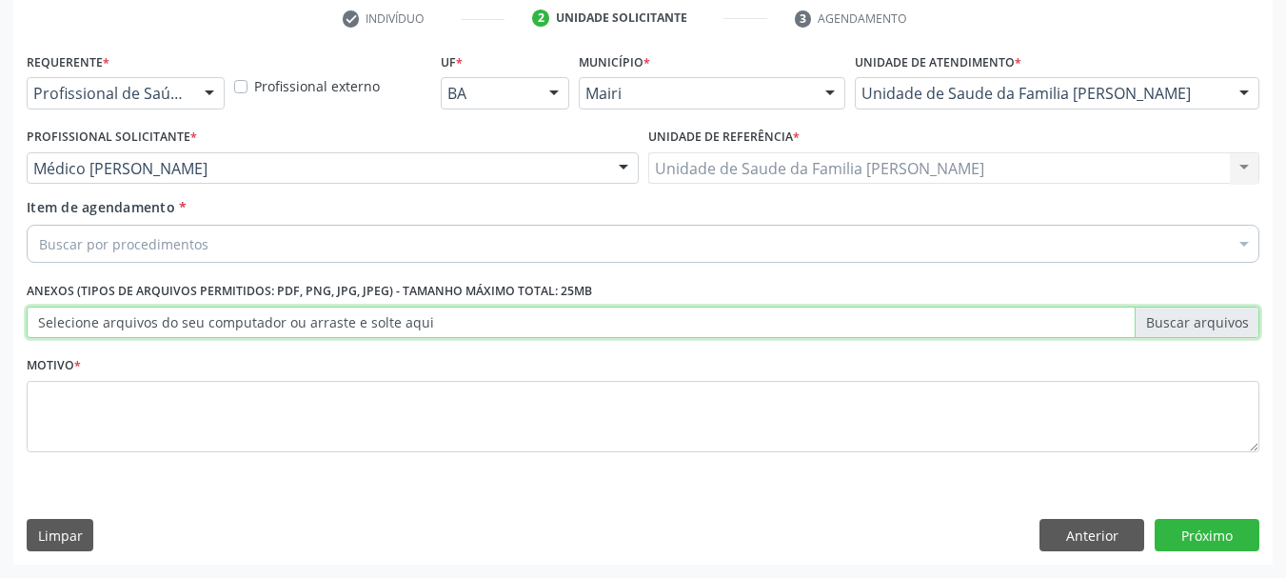
click at [308, 319] on input "Selecione arquivos do seu computador ou arraste e solte aqui" at bounding box center [643, 323] width 1233 height 32
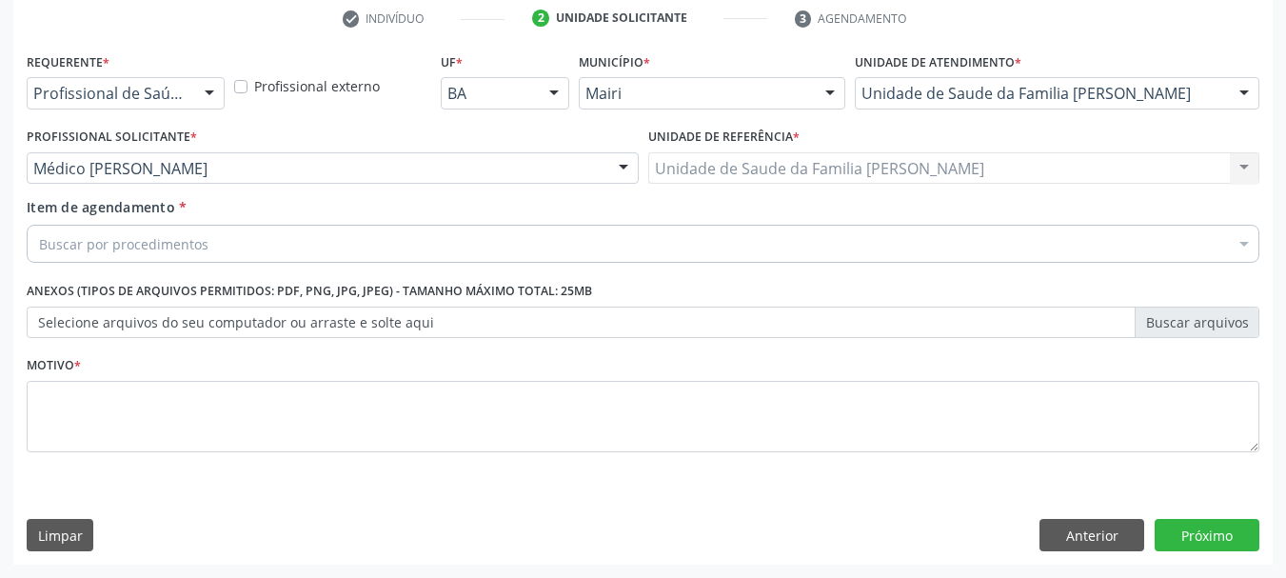
click at [517, 237] on div "Buscar por procedimentos" at bounding box center [643, 244] width 1233 height 38
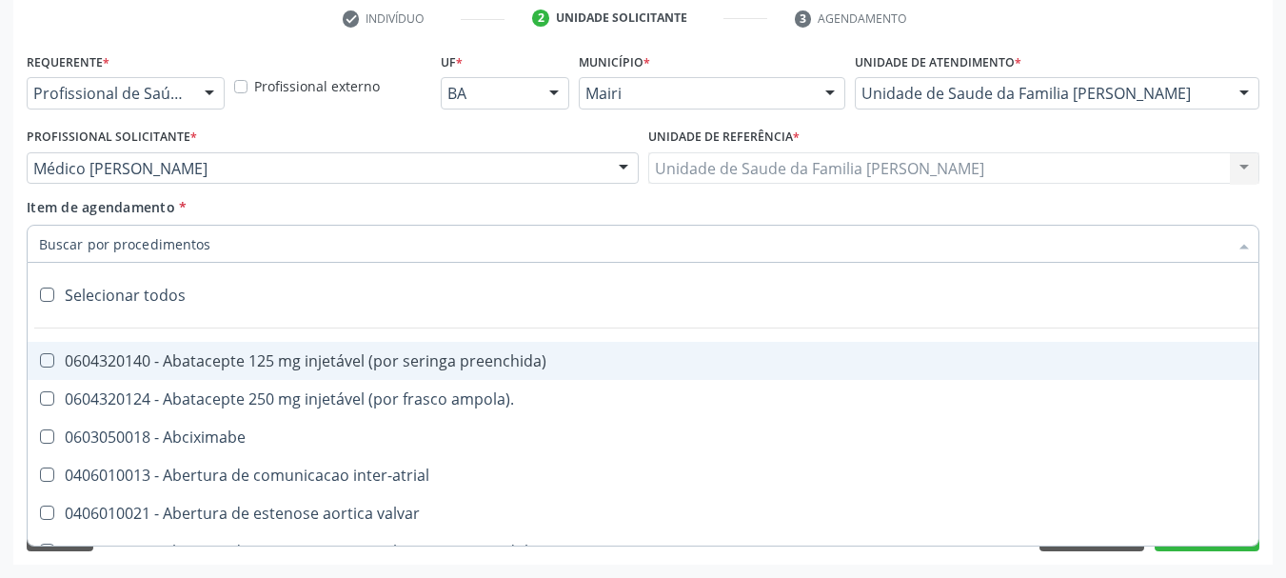
type input "#"
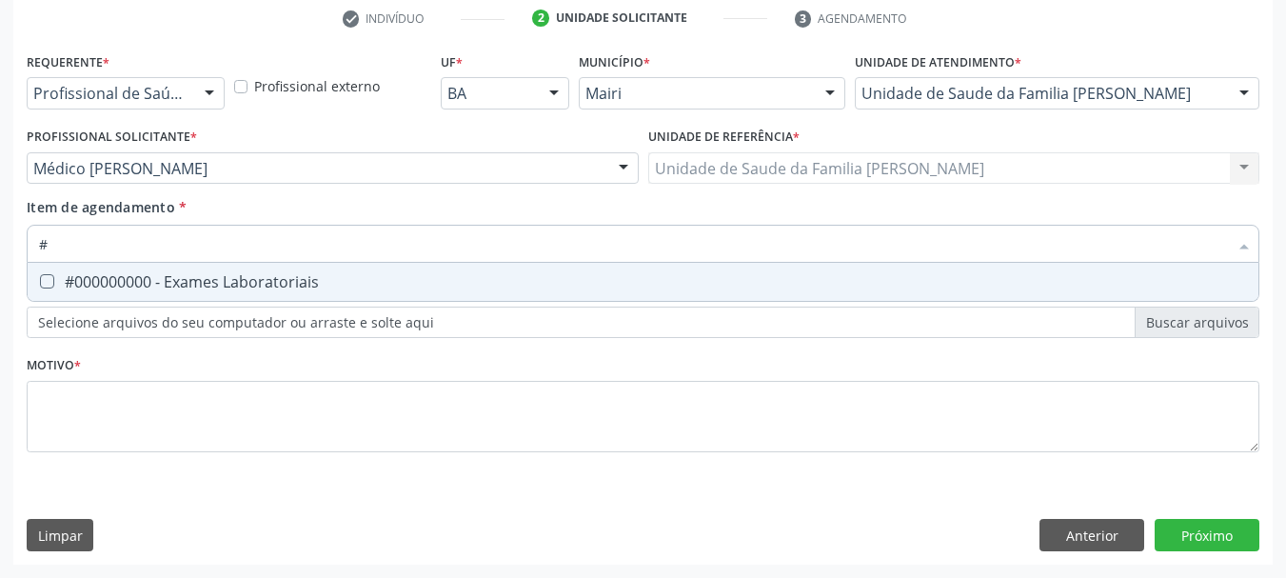
click at [525, 280] on div "#000000000 - Exames Laboratoriais" at bounding box center [643, 281] width 1208 height 15
checkbox Laboratoriais "true"
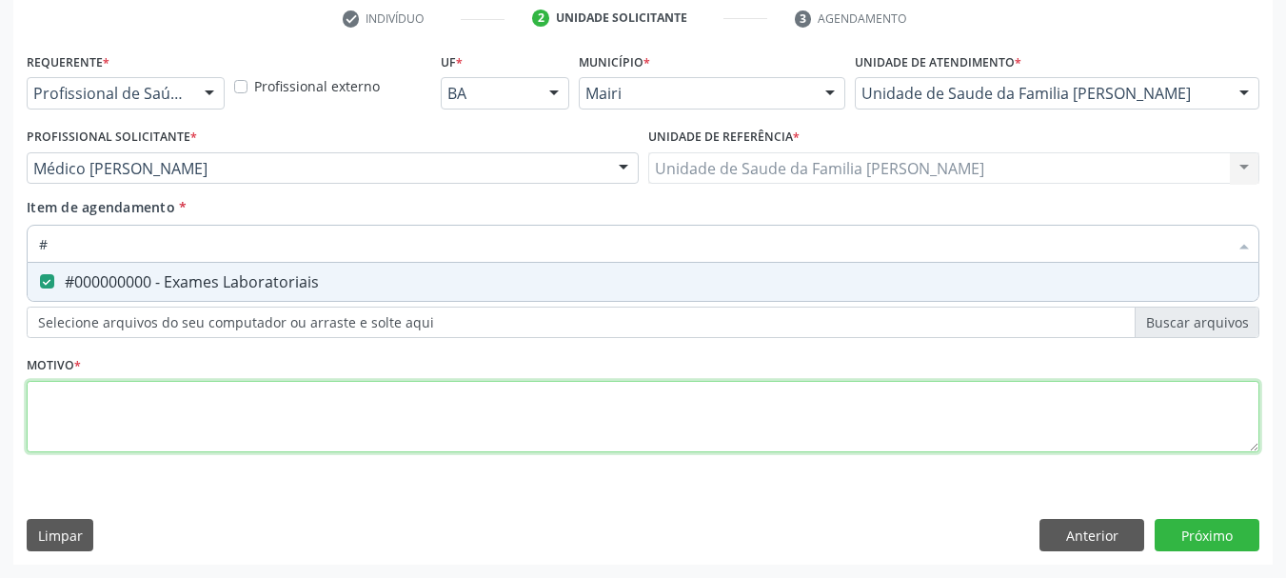
click at [485, 425] on div "Requerente * Profissional de Saúde Profissional de Saúde Paciente Nenhum result…" at bounding box center [643, 263] width 1233 height 431
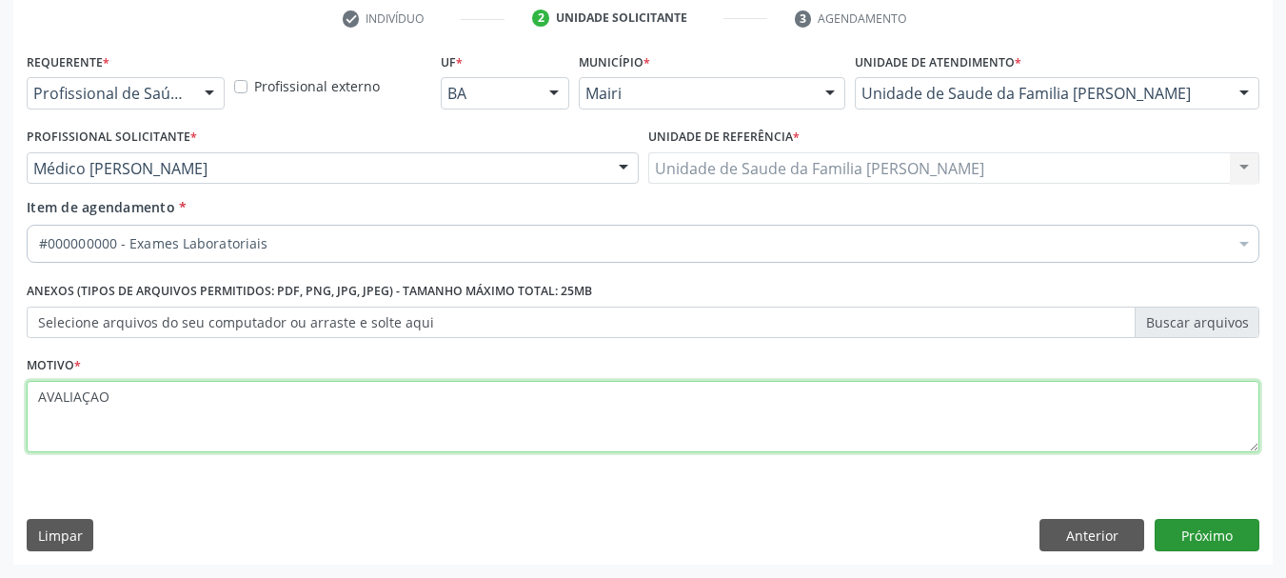
type textarea "AVALIAÇAO"
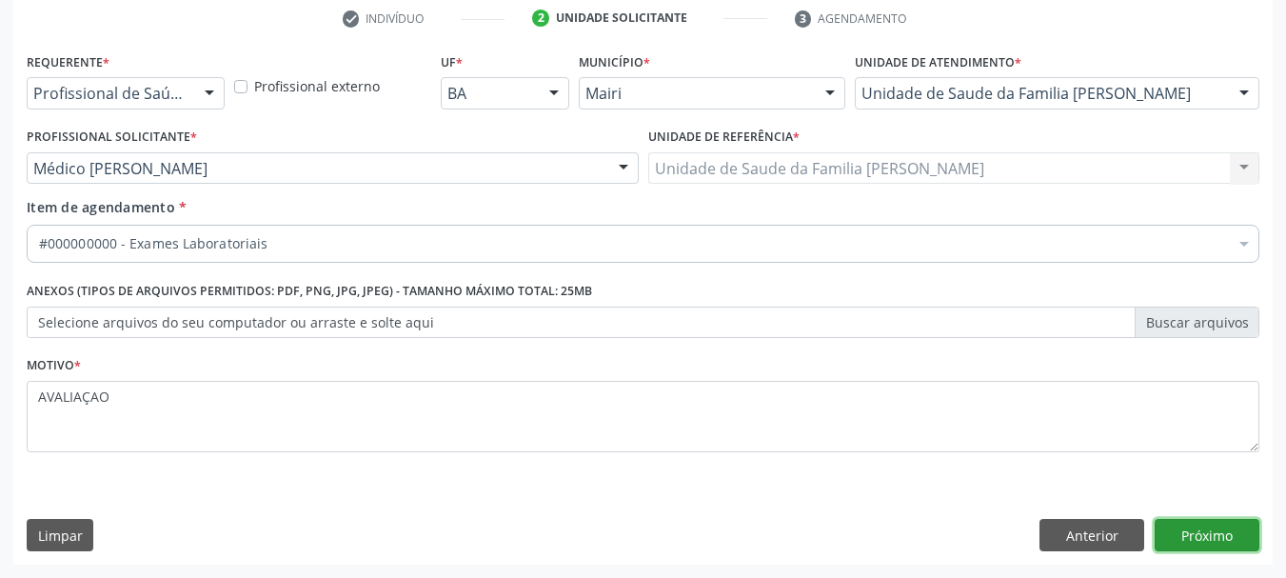
click at [1235, 547] on button "Próximo" at bounding box center [1207, 535] width 105 height 32
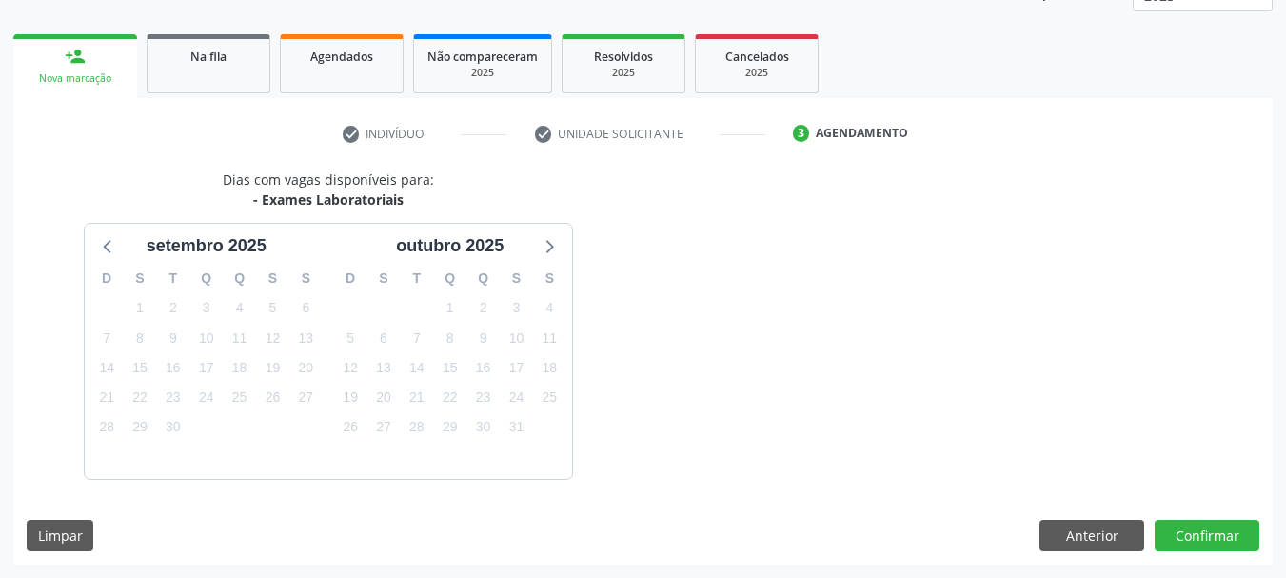
scroll to position [307, 0]
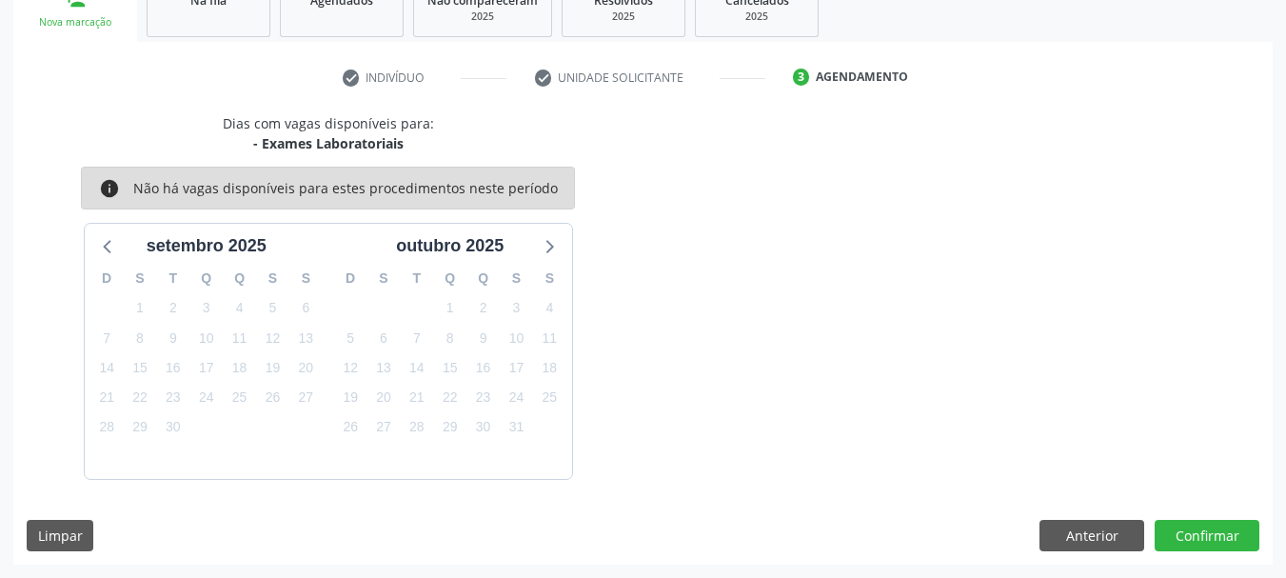
click at [1241, 551] on div "Dias com vagas disponíveis para: - Exames Laboratoriais info Não há vagas dispo…" at bounding box center [643, 338] width 1260 height 451
click at [1233, 542] on button "Confirmar" at bounding box center [1207, 536] width 105 height 32
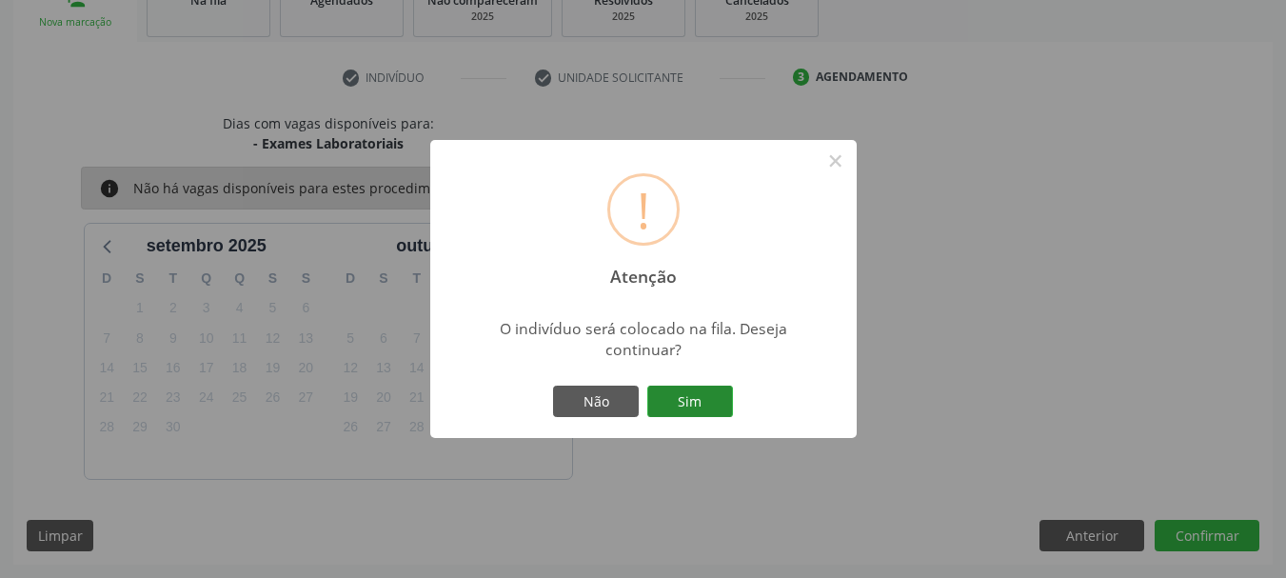
click at [703, 404] on button "Sim" at bounding box center [690, 402] width 86 height 32
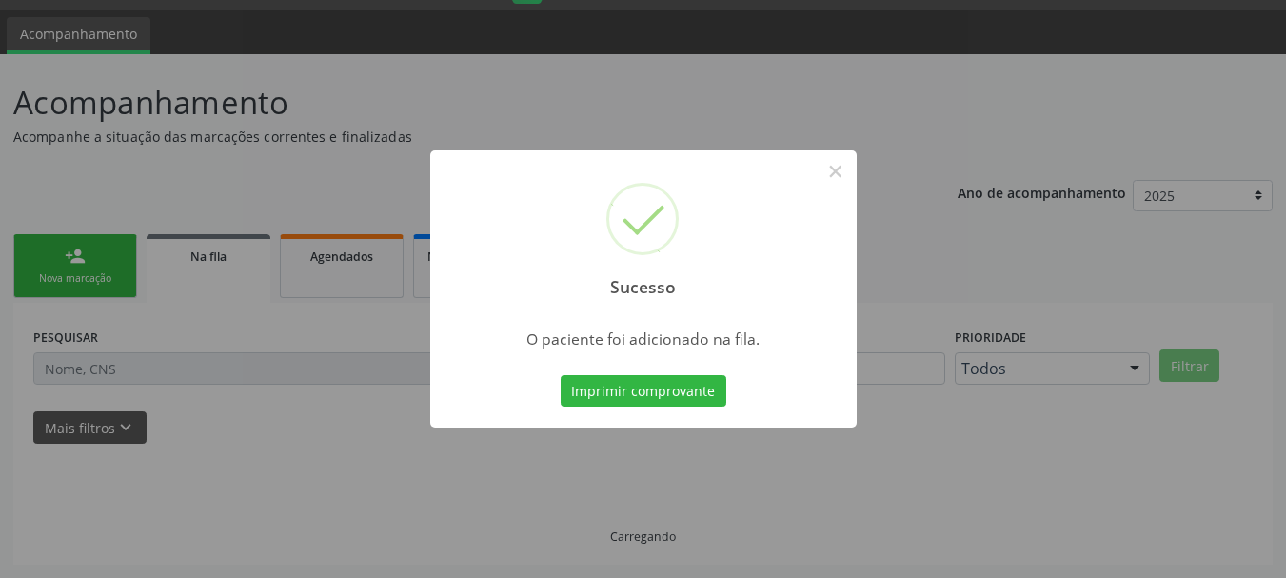
scroll to position [50, 0]
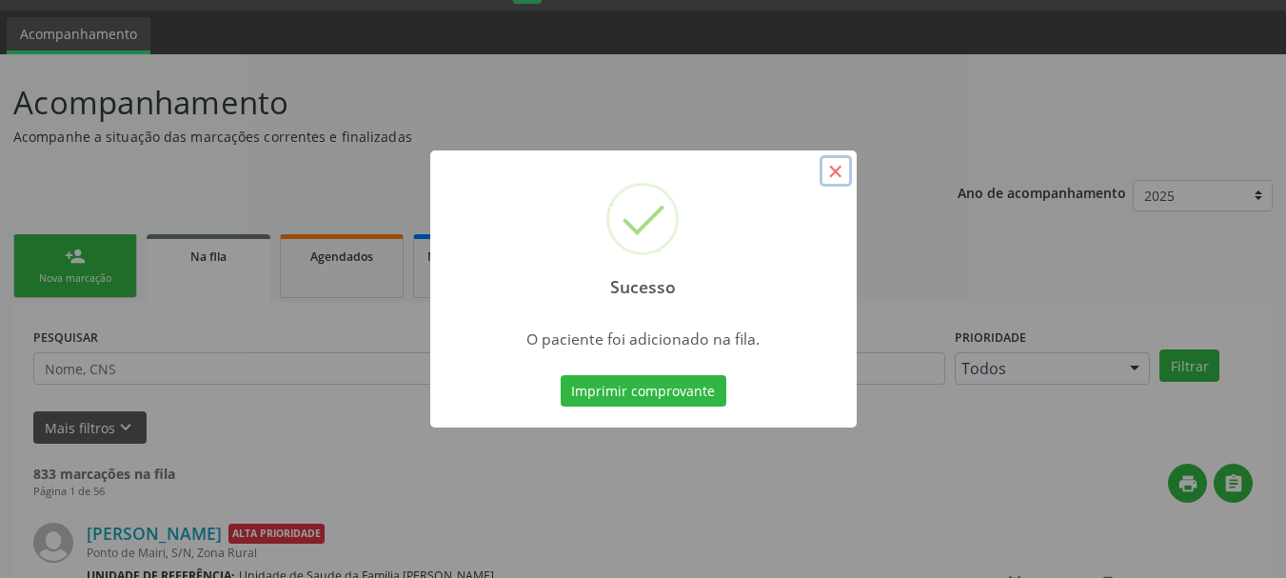
click at [839, 165] on button "×" at bounding box center [836, 171] width 32 height 32
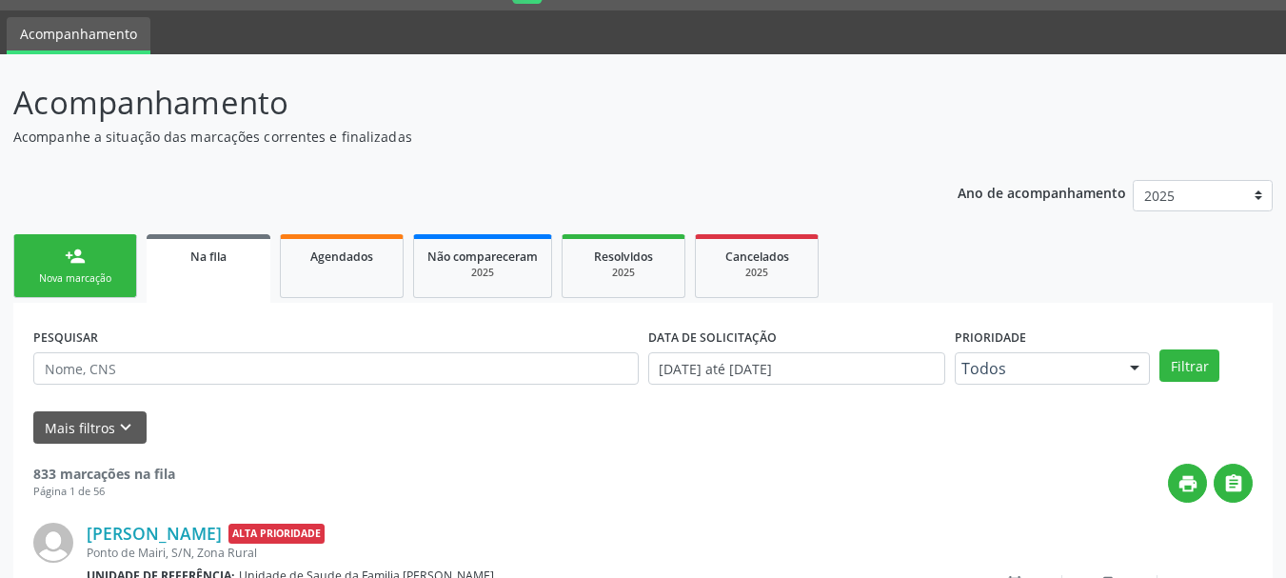
click at [122, 275] on div "Nova marcação" at bounding box center [75, 278] width 95 height 14
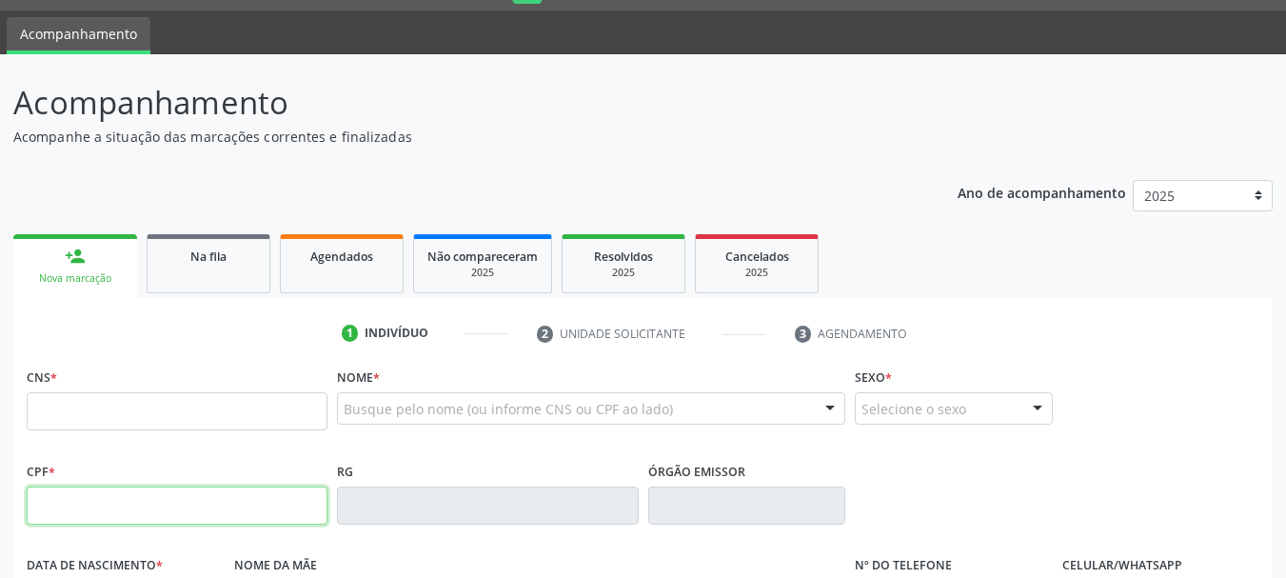
drag, startPoint x: 406, startPoint y: 402, endPoint x: 227, endPoint y: 508, distance: 208.4
click at [227, 508] on input "text" at bounding box center [177, 506] width 301 height 38
paste input "083.458.365-85"
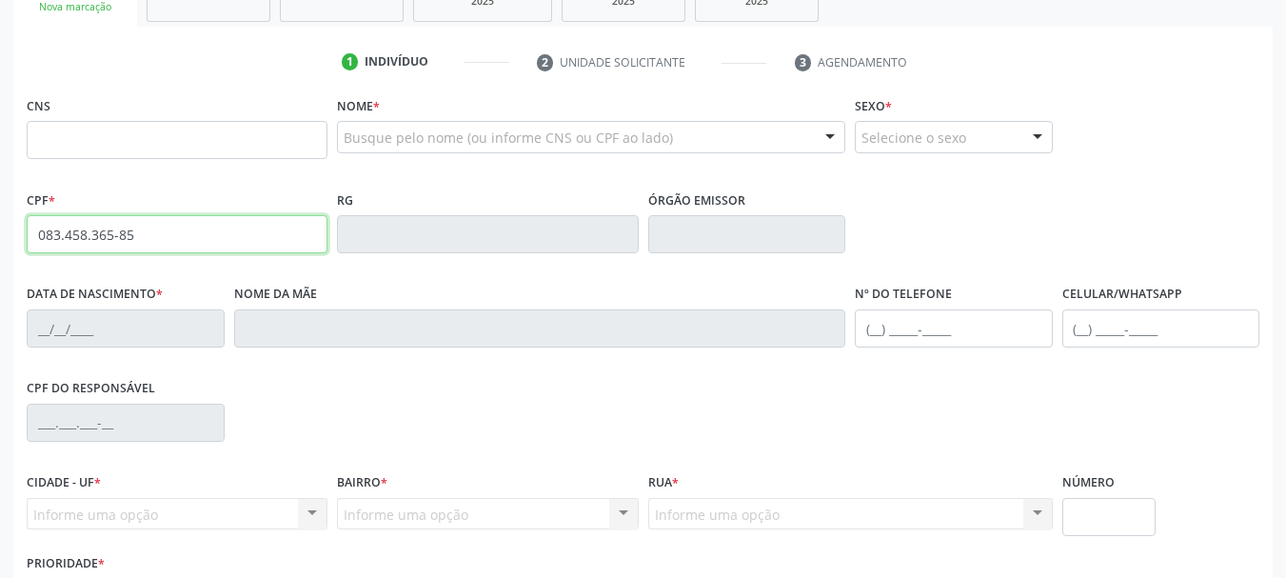
type input "083.458.365-85"
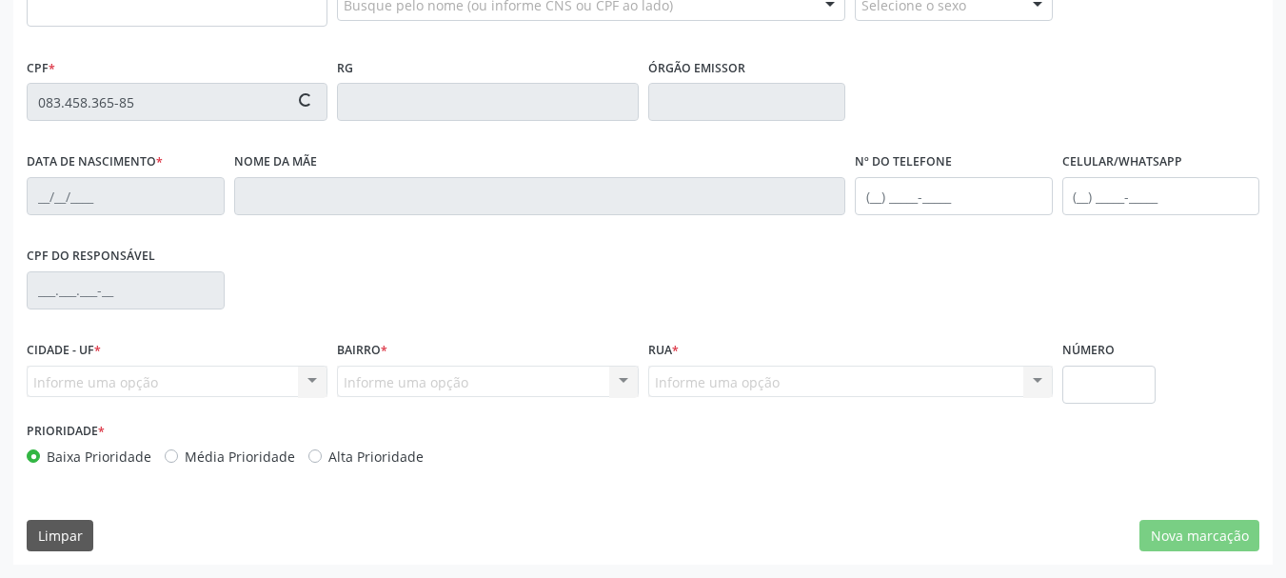
type input "898 0012 5407 7385"
type input "[DATE]"
type input "[PERSON_NAME]"
type input "[PHONE_NUMBER]"
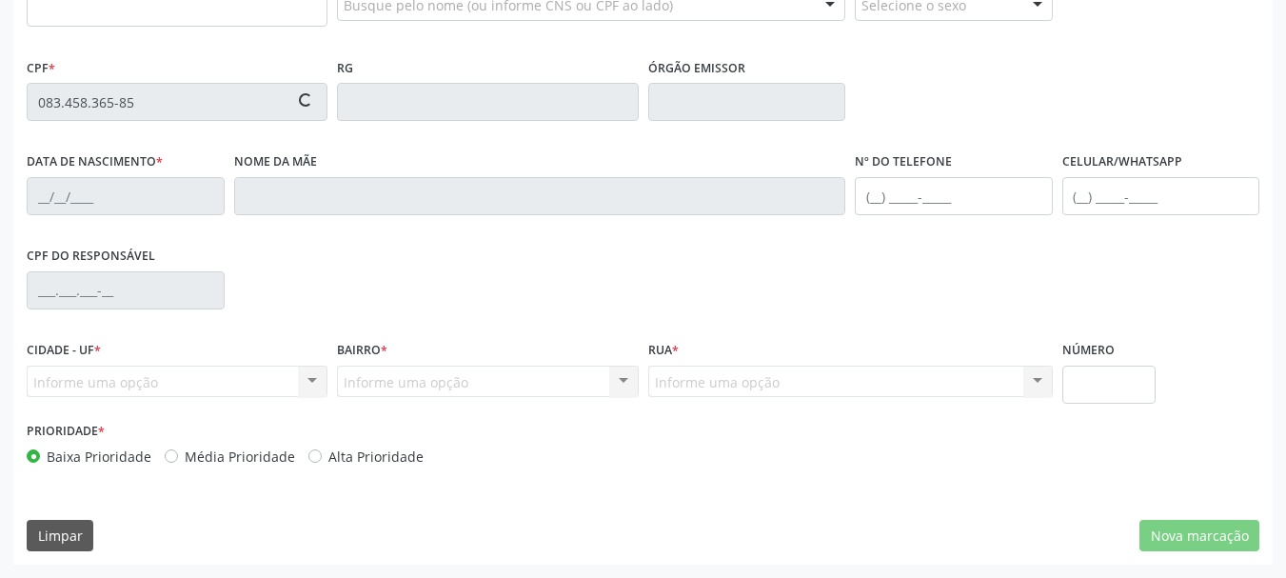
type input "985.116.375-91"
type input "17"
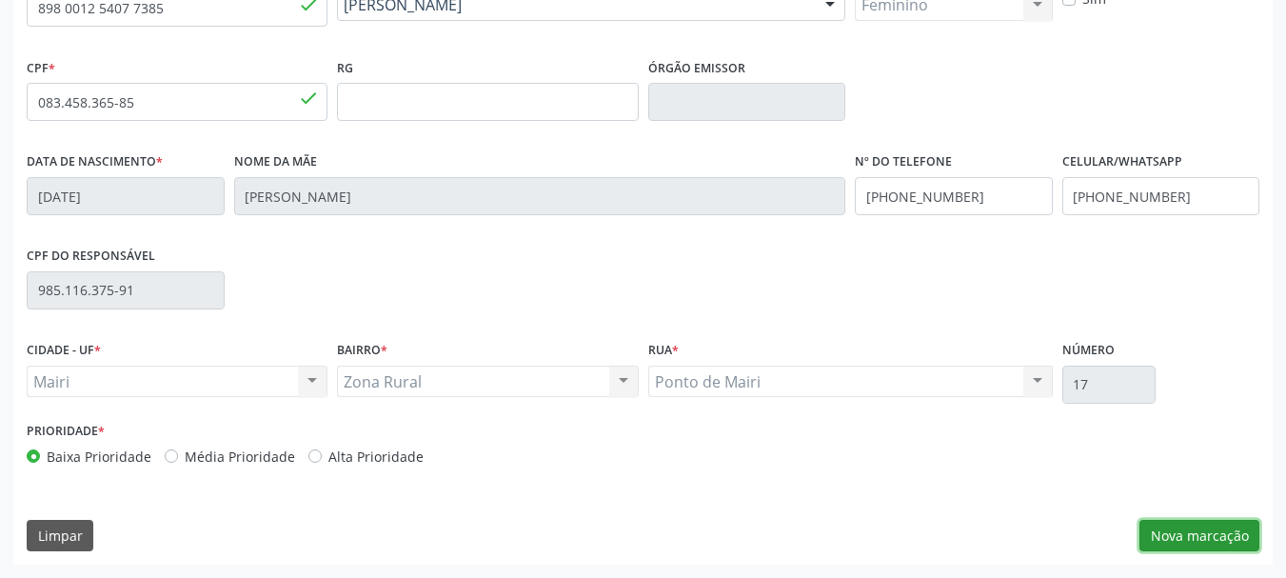
click at [1177, 537] on button "Nova marcação" at bounding box center [1200, 536] width 120 height 32
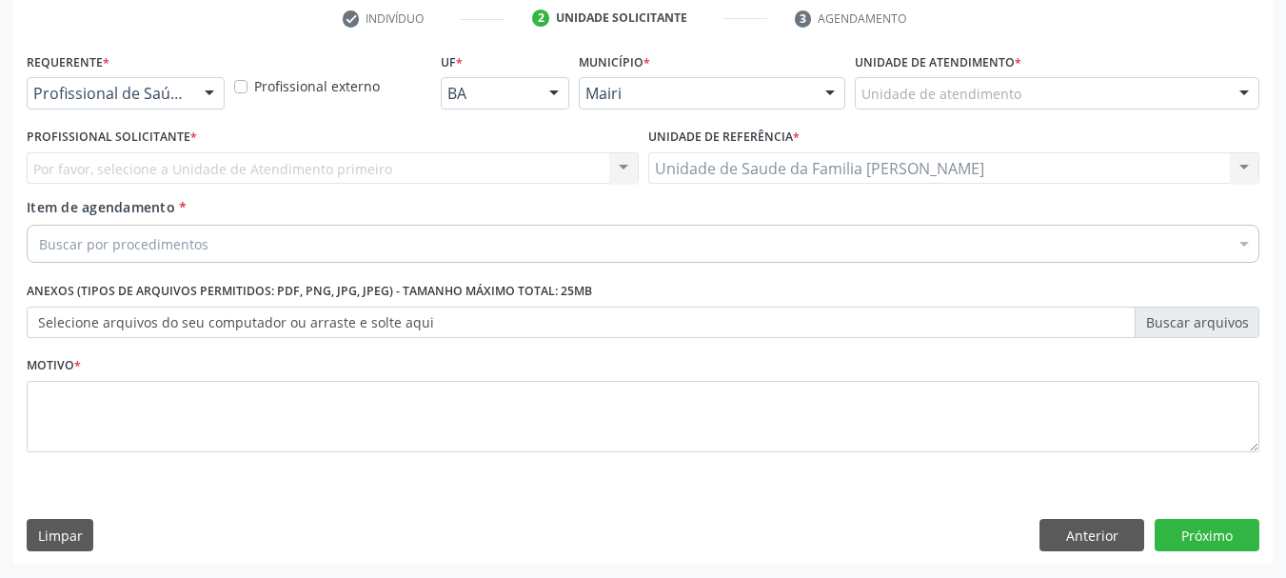
scroll to position [366, 0]
click at [919, 81] on div "Unidade de atendimento" at bounding box center [1057, 93] width 405 height 32
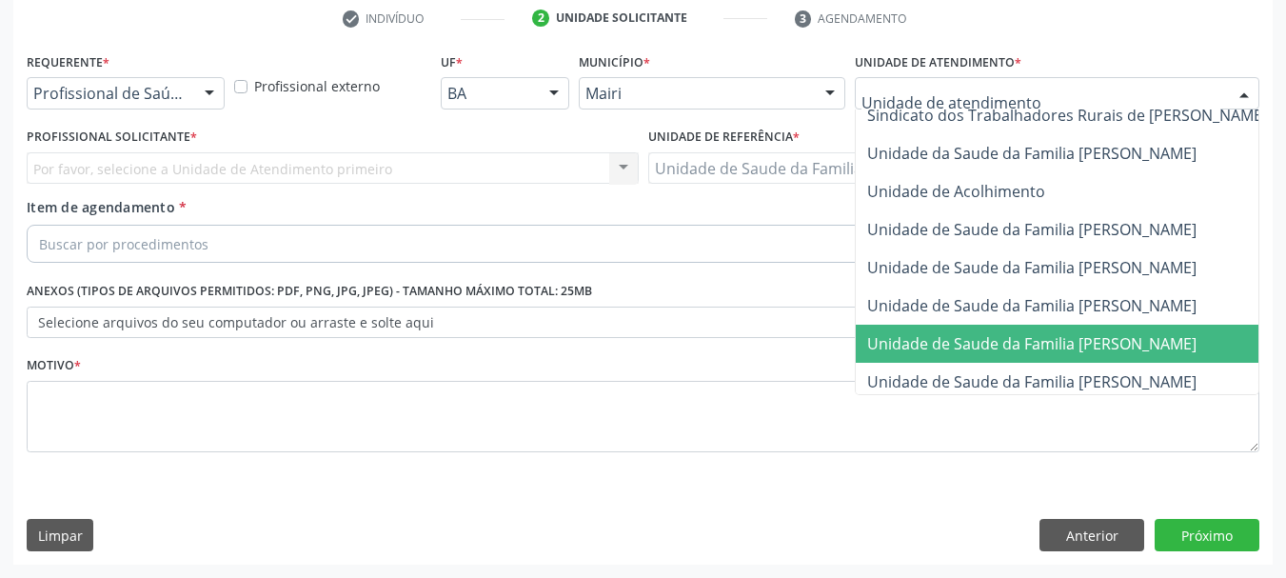
scroll to position [1443, 0]
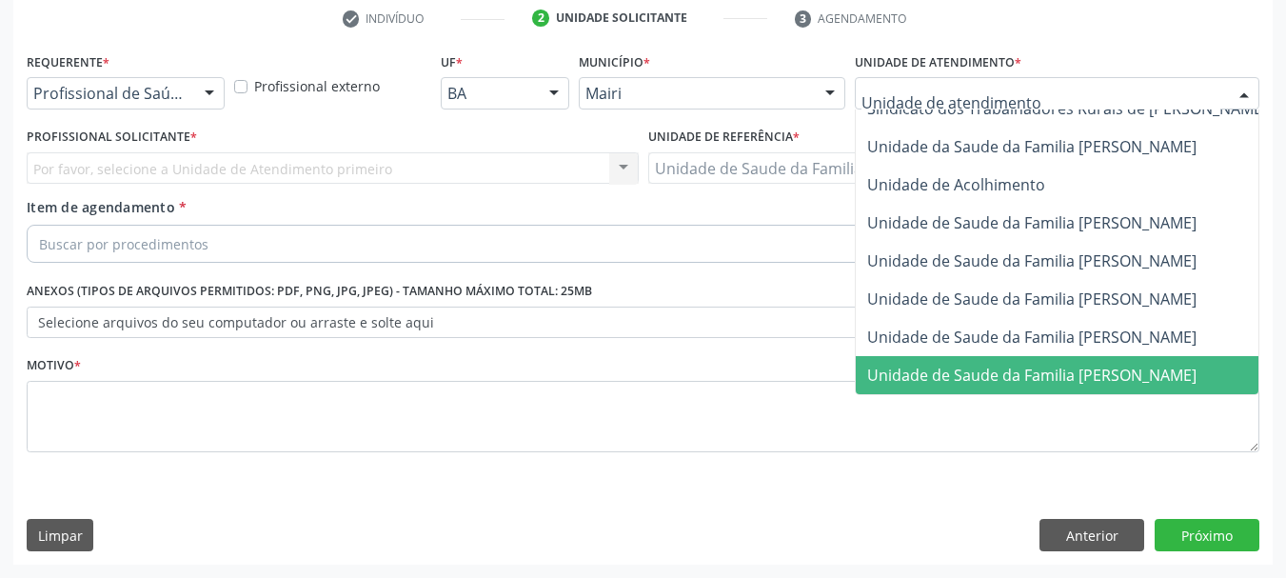
click at [1101, 369] on span "Unidade de Saude da Familia [PERSON_NAME]" at bounding box center [1031, 375] width 329 height 21
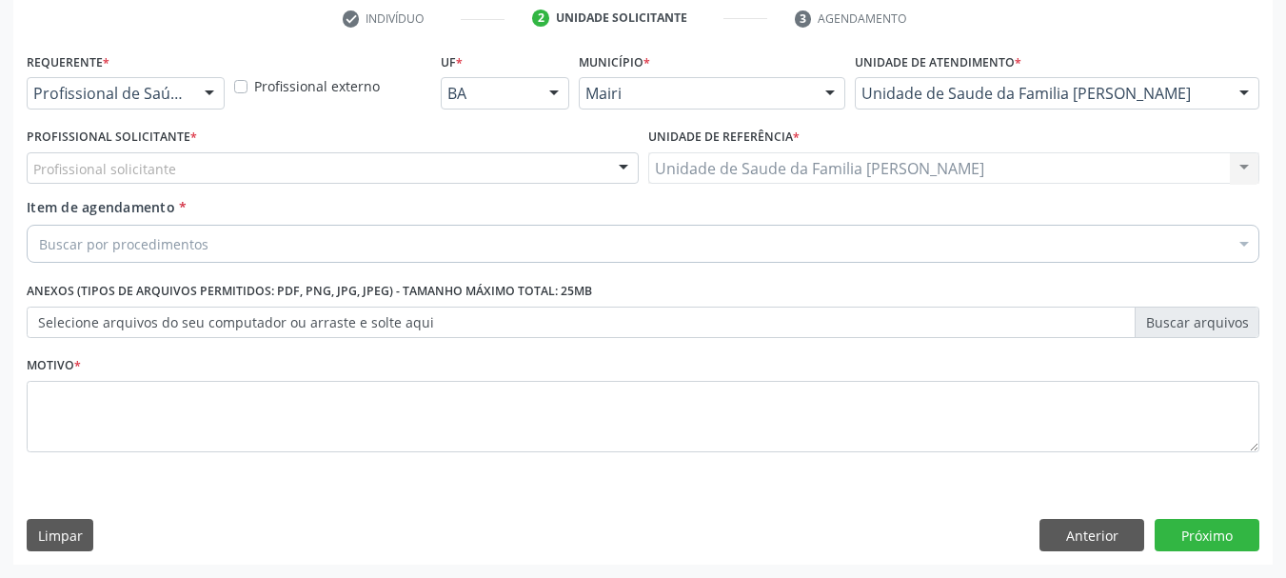
click at [328, 169] on div "Profissional solicitante" at bounding box center [333, 168] width 612 height 32
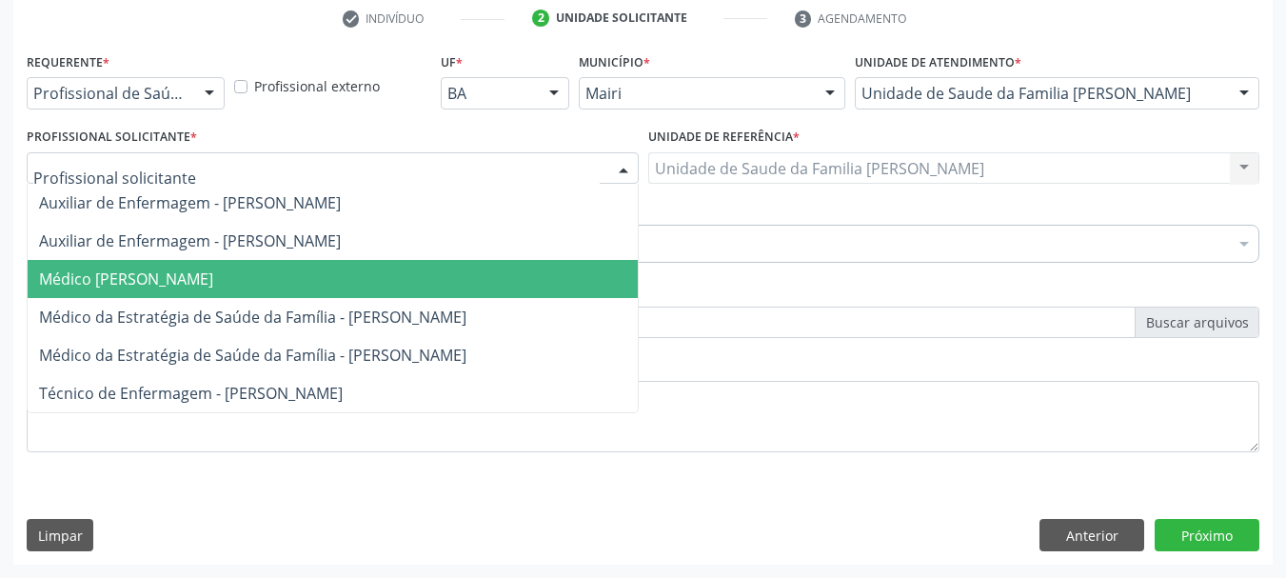
click at [213, 279] on span "Médico [PERSON_NAME]" at bounding box center [126, 279] width 174 height 21
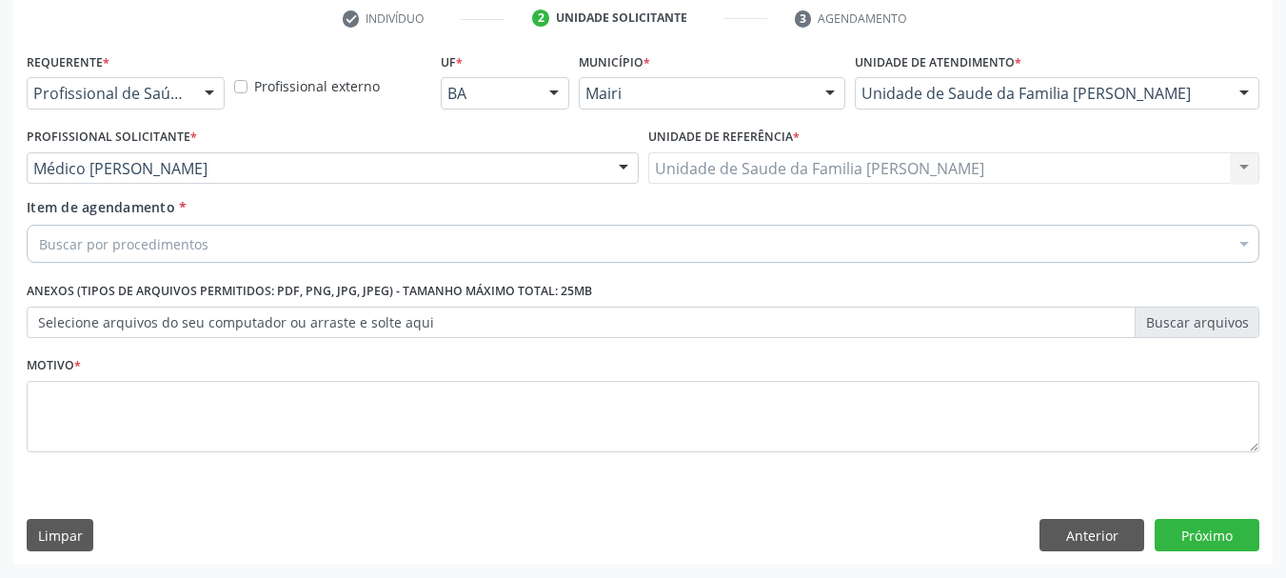
click at [287, 242] on div "Buscar por procedimentos" at bounding box center [643, 244] width 1233 height 38
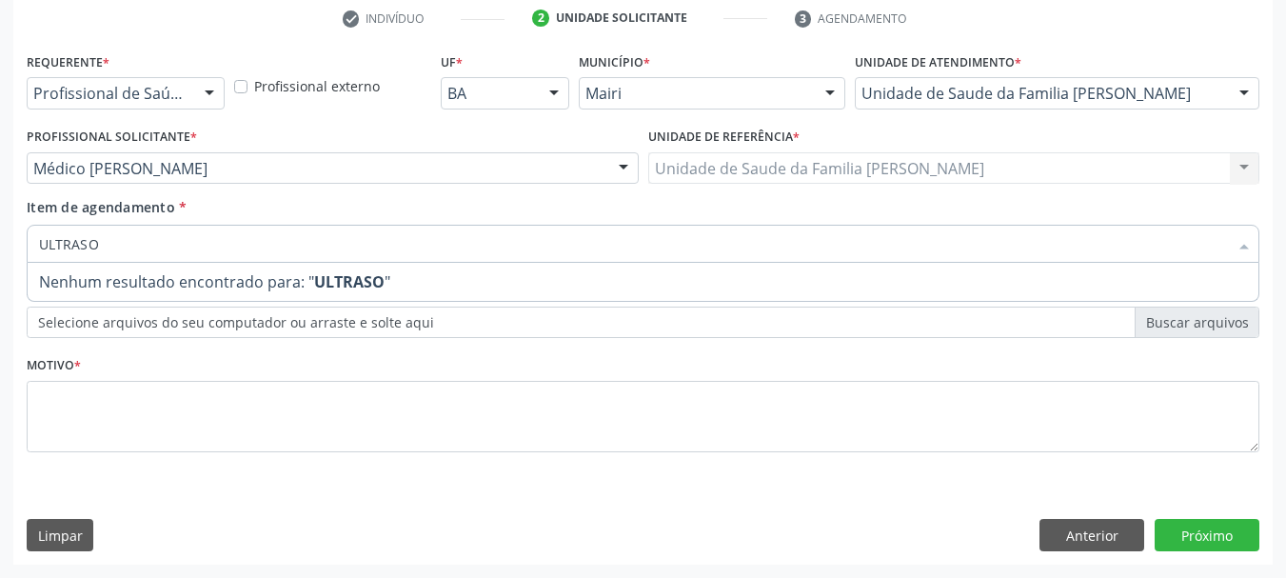
type input "ULTRAS"
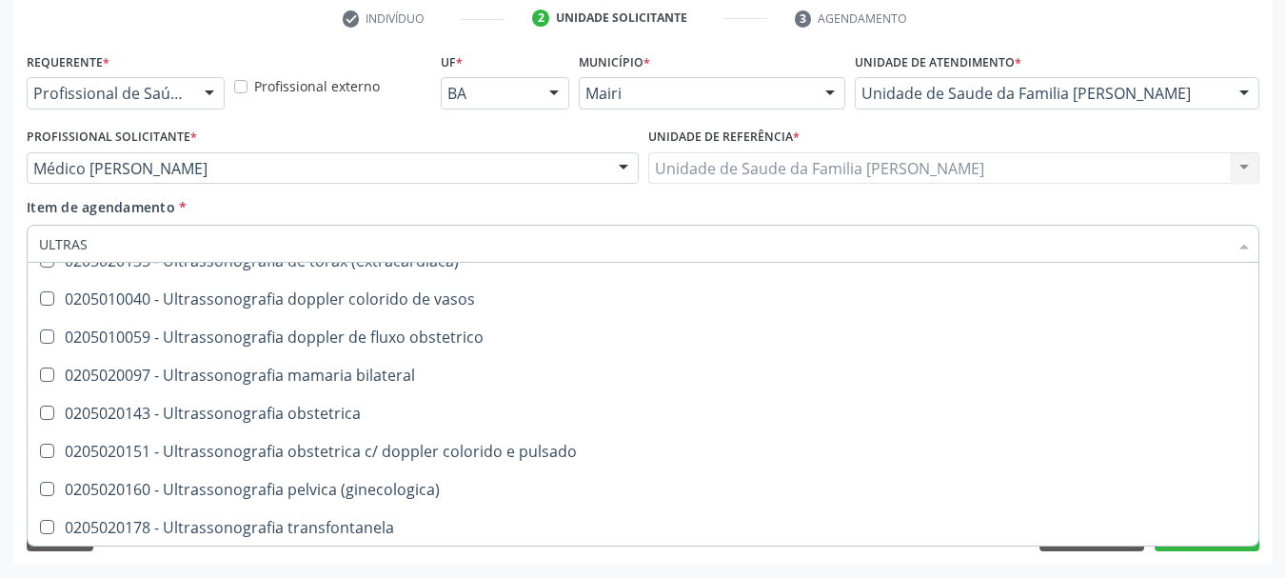
scroll to position [571, 0]
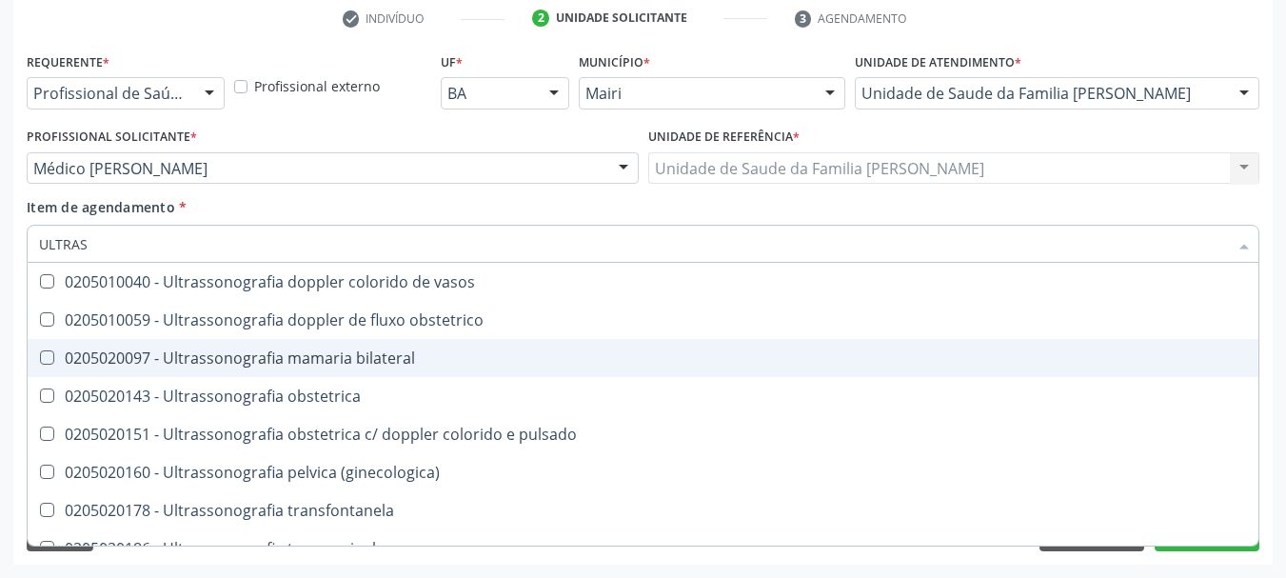
click at [420, 362] on div "0205020097 - Ultrassonografia mamaria bilateral" at bounding box center [643, 357] width 1208 height 15
checkbox bilateral "true"
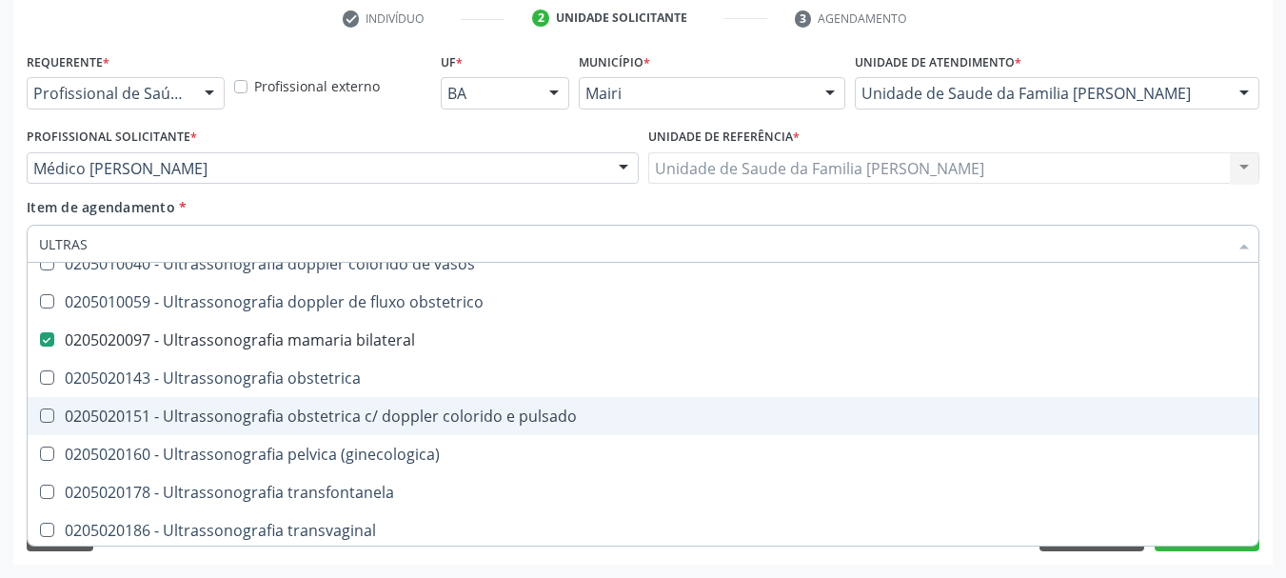
scroll to position [593, 0]
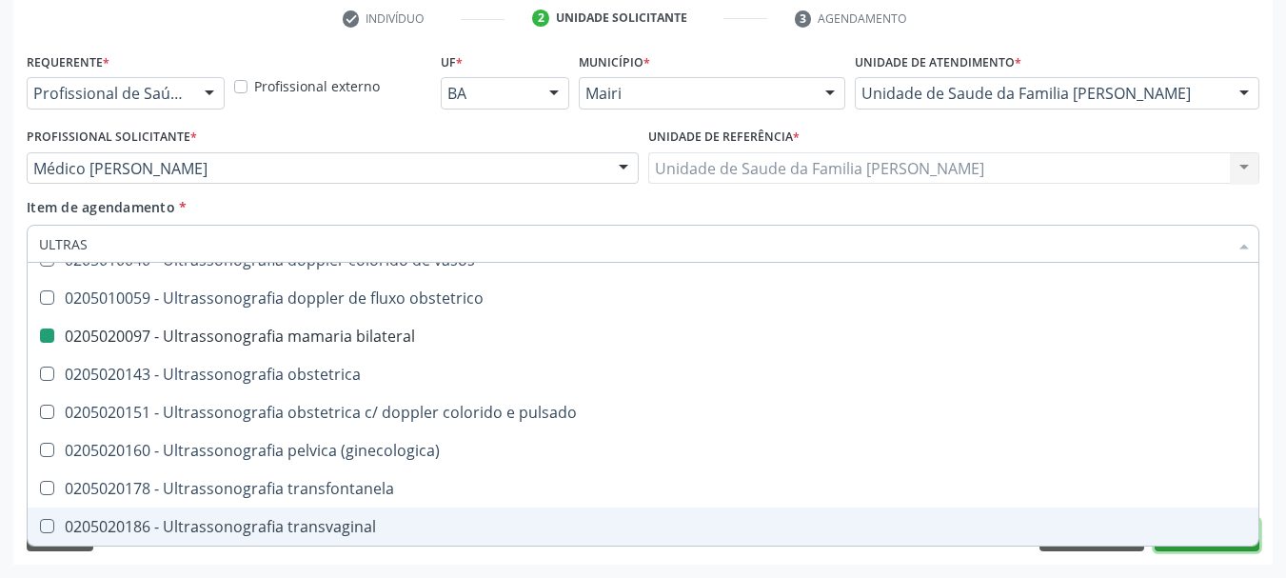
click at [1169, 549] on button "Próximo" at bounding box center [1207, 535] width 105 height 32
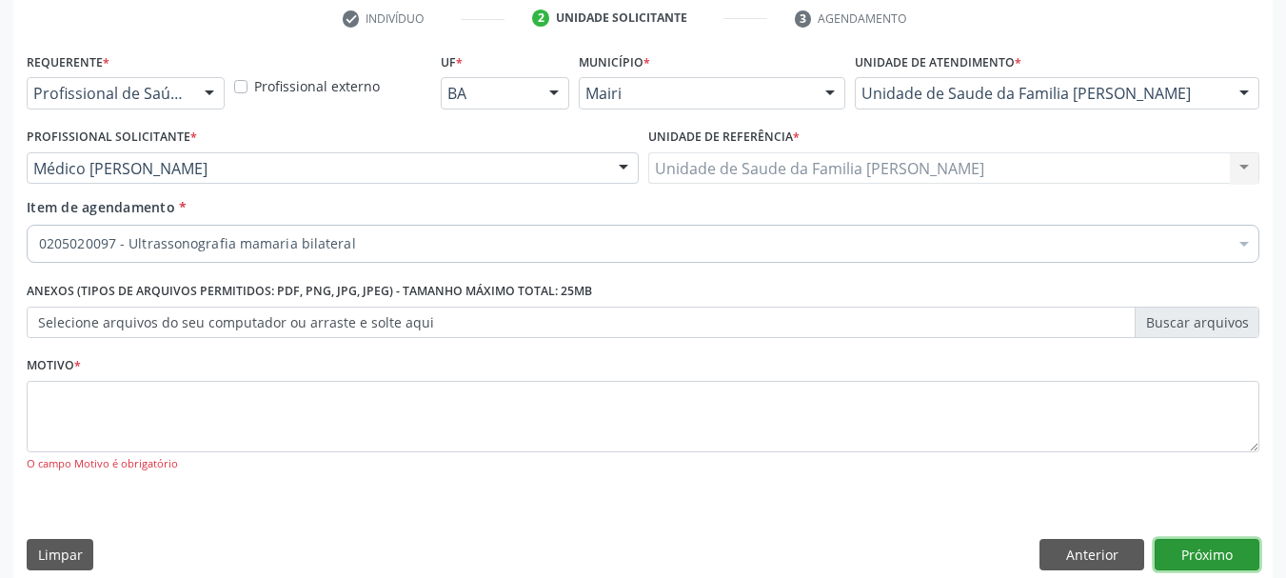
scroll to position [0, 0]
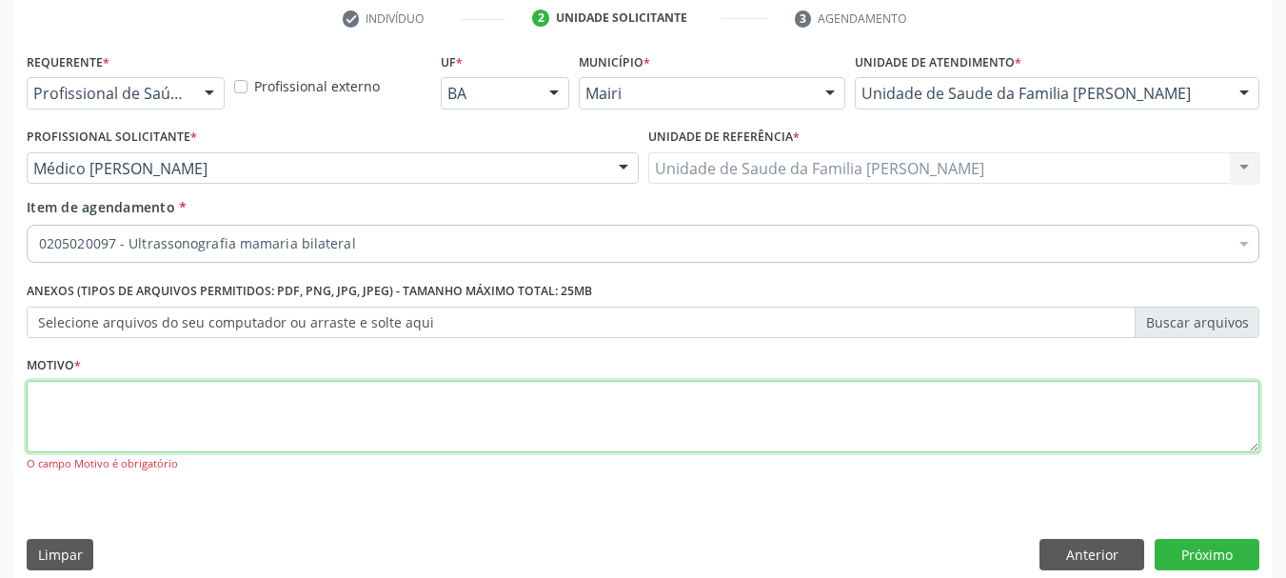
click at [607, 410] on textarea at bounding box center [643, 417] width 1233 height 72
click at [126, 391] on textarea "DOR EM MAMMA D" at bounding box center [643, 417] width 1233 height 72
type textarea "DOR EM MAMA D"
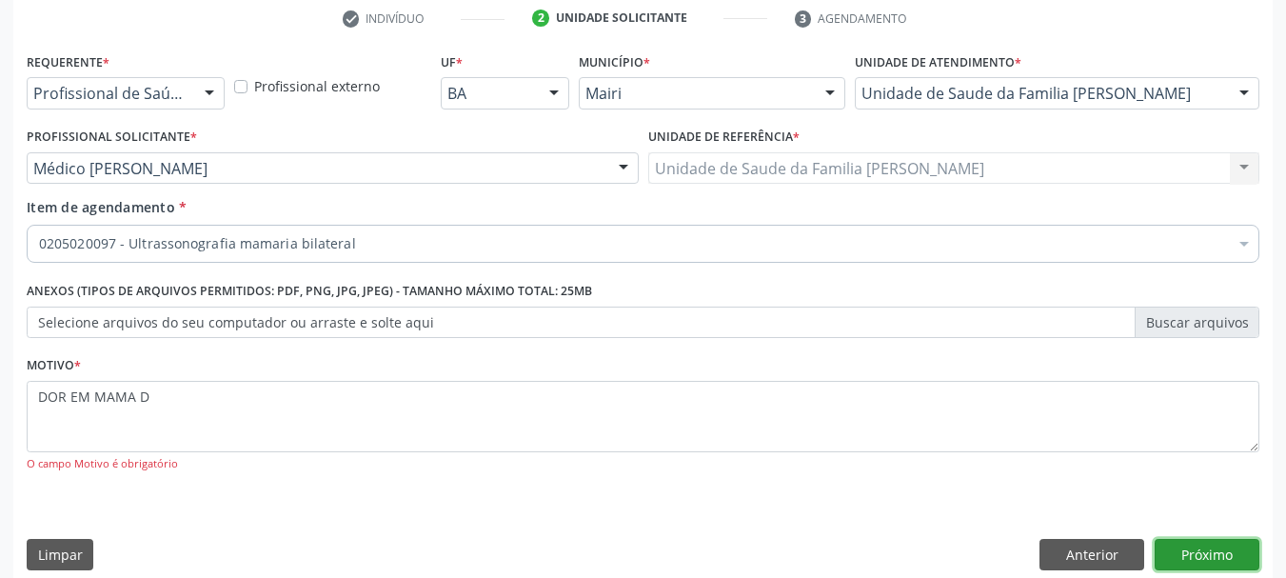
click at [1237, 555] on button "Próximo" at bounding box center [1207, 555] width 105 height 32
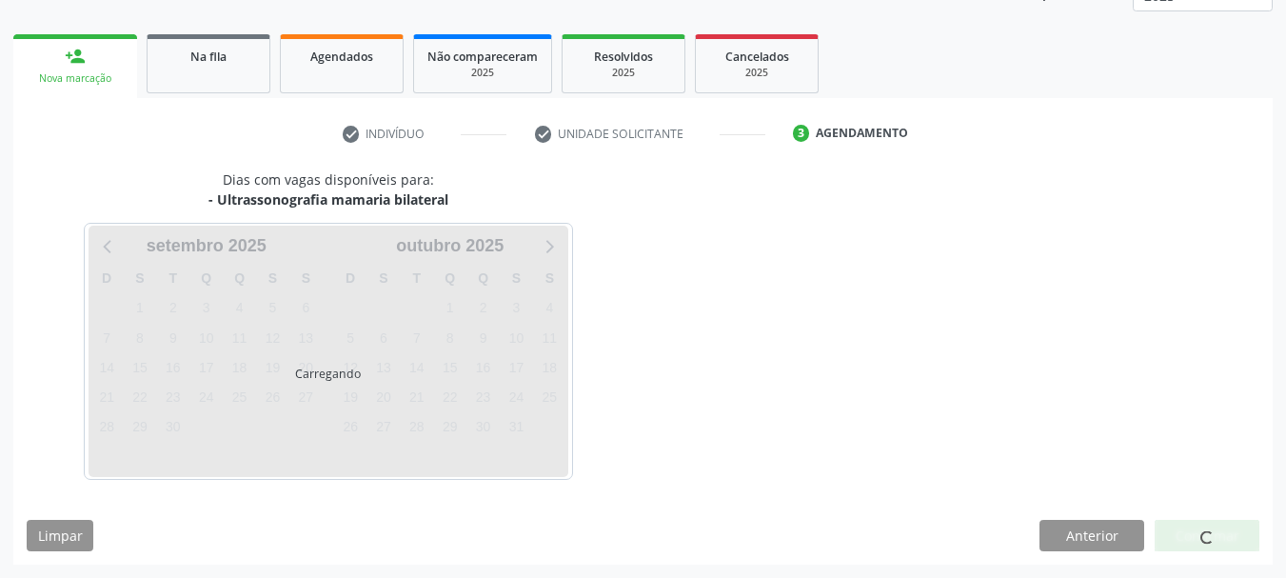
scroll to position [307, 0]
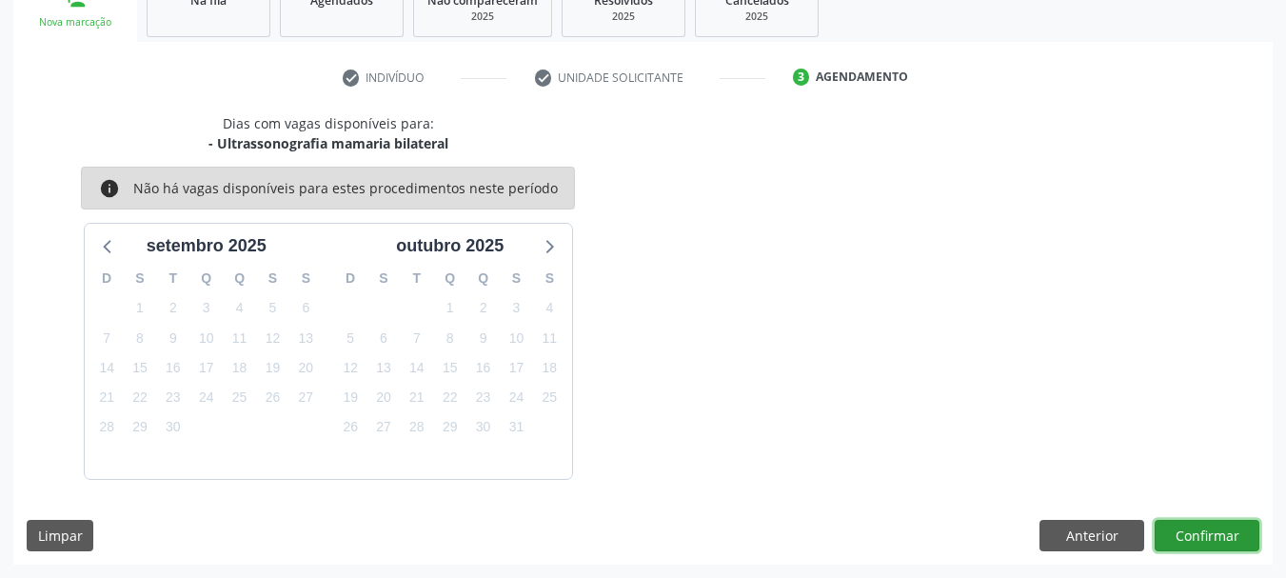
click at [1223, 536] on button "Confirmar" at bounding box center [1207, 536] width 105 height 32
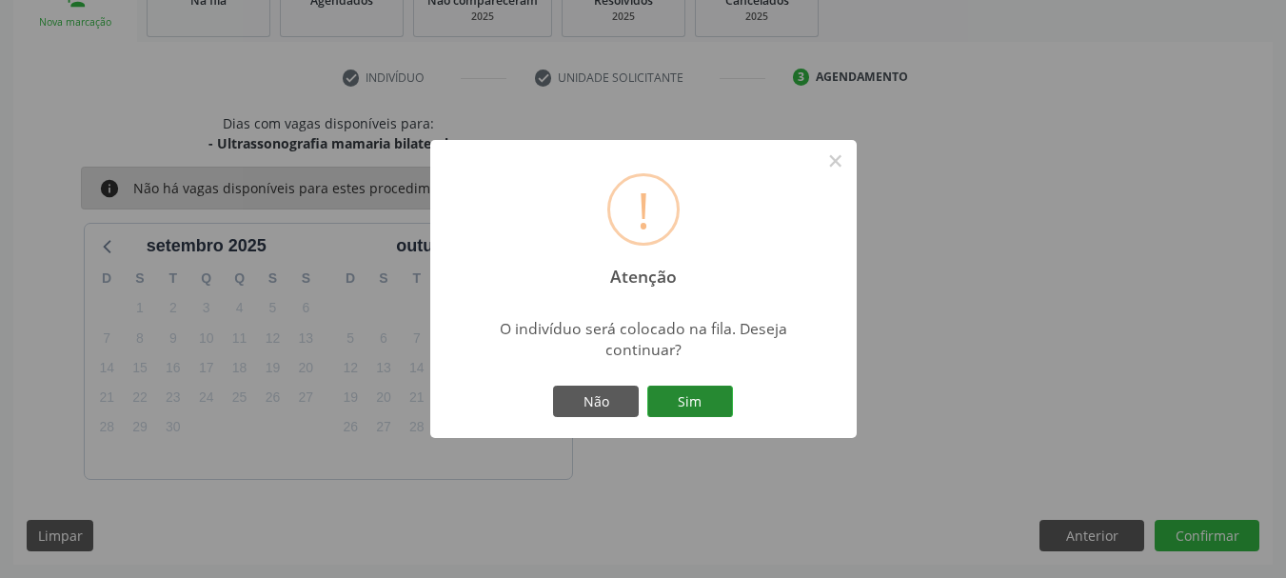
click at [680, 408] on button "Sim" at bounding box center [690, 402] width 86 height 32
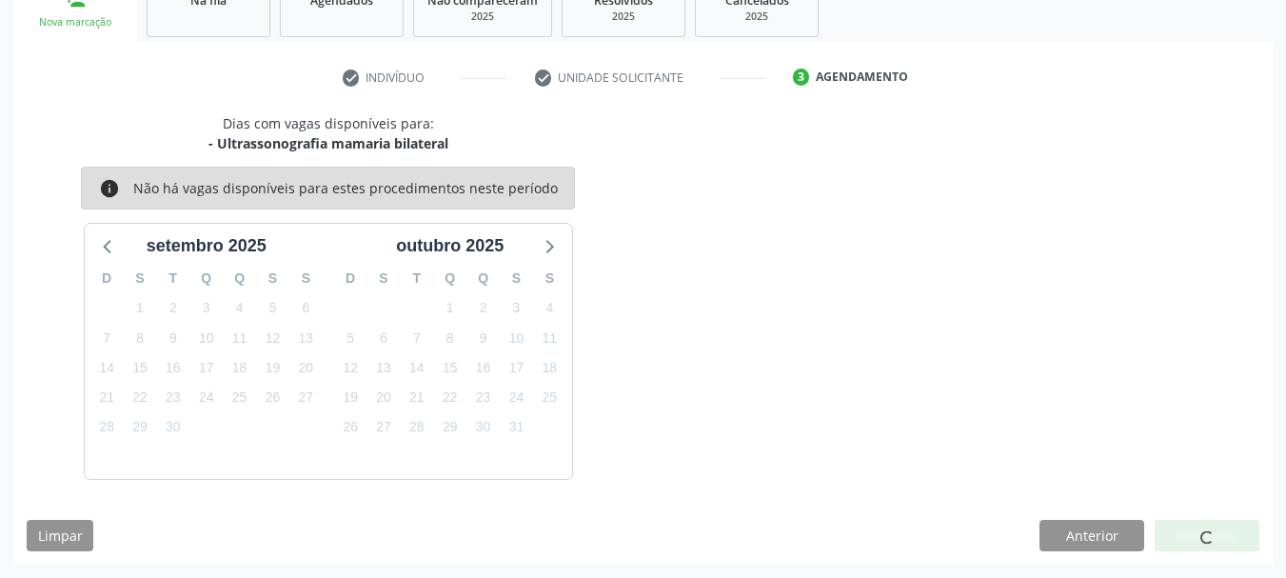
scroll to position [50, 0]
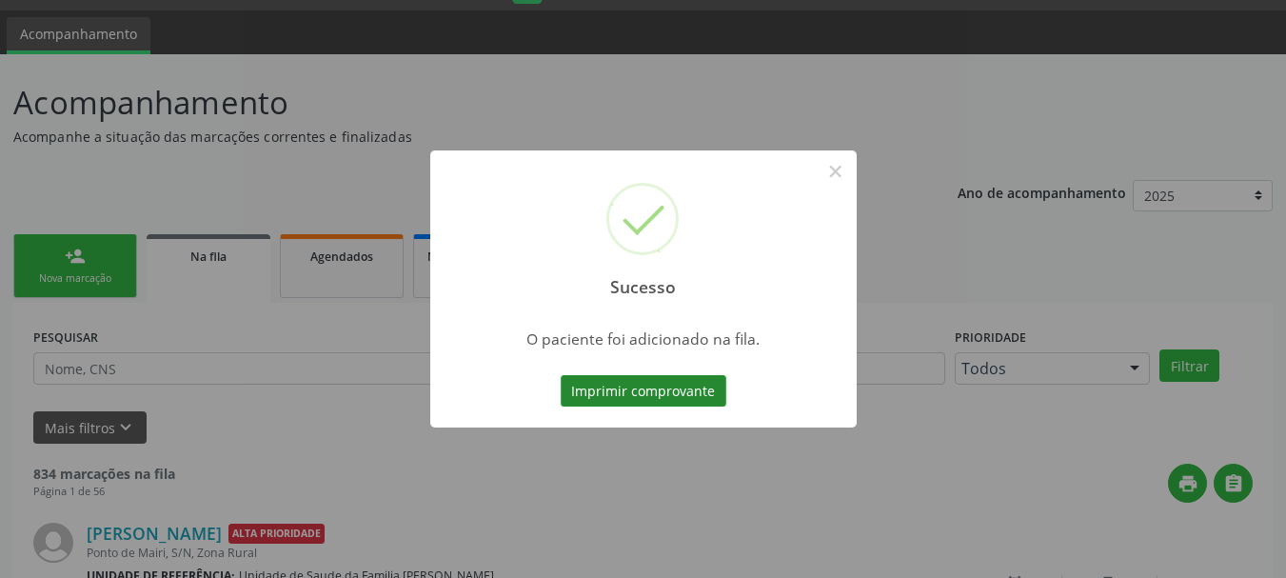
click at [684, 385] on button "Imprimir comprovante" at bounding box center [644, 391] width 166 height 32
